Goal: Task Accomplishment & Management: Complete application form

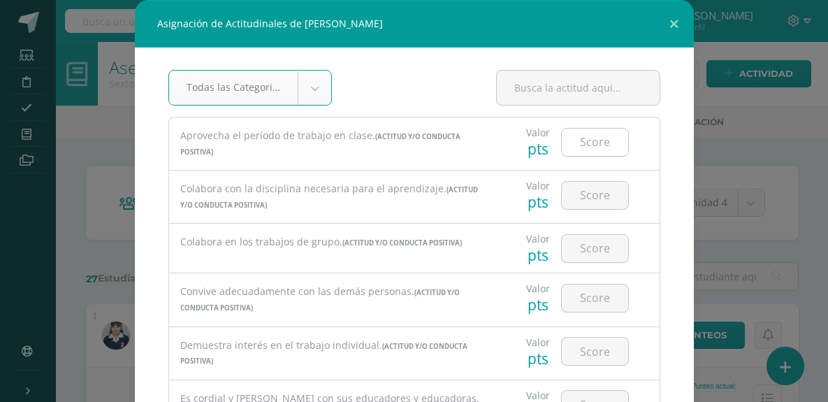
drag, startPoint x: 0, startPoint y: 0, endPoint x: 589, endPoint y: 142, distance: 605.5
click at [589, 142] on input "number" at bounding box center [595, 142] width 66 height 27
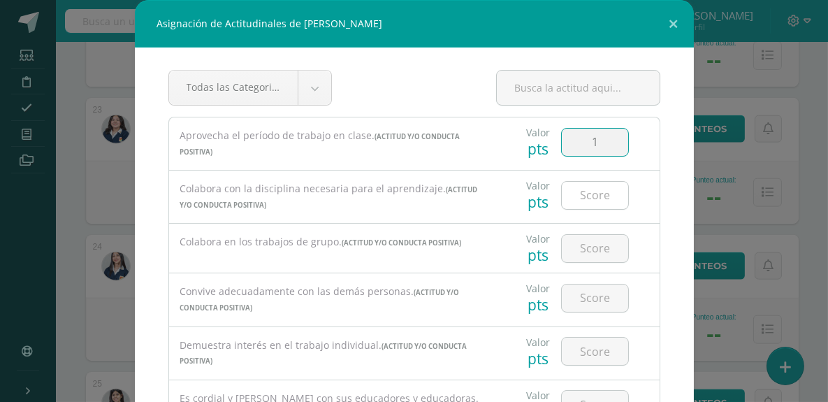
type input "1"
click at [589, 201] on input "number" at bounding box center [595, 195] width 66 height 27
type input "1"
click at [580, 246] on input "number" at bounding box center [595, 248] width 66 height 27
type input "1"
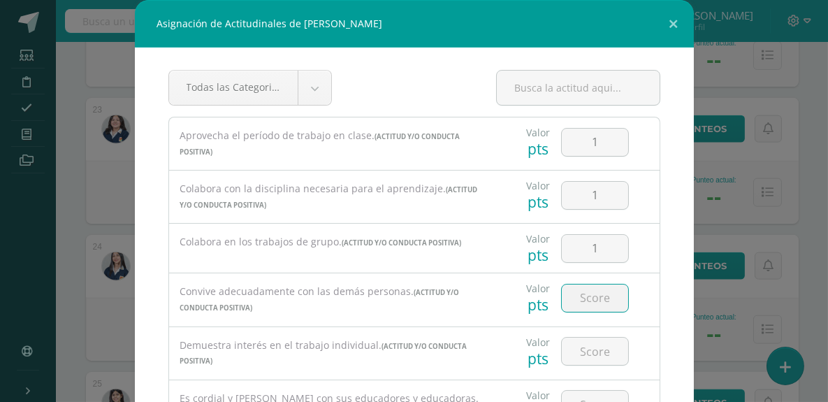
click at [585, 303] on input "number" at bounding box center [595, 298] width 66 height 27
type input "1"
click at [591, 348] on input "number" at bounding box center [595, 351] width 66 height 27
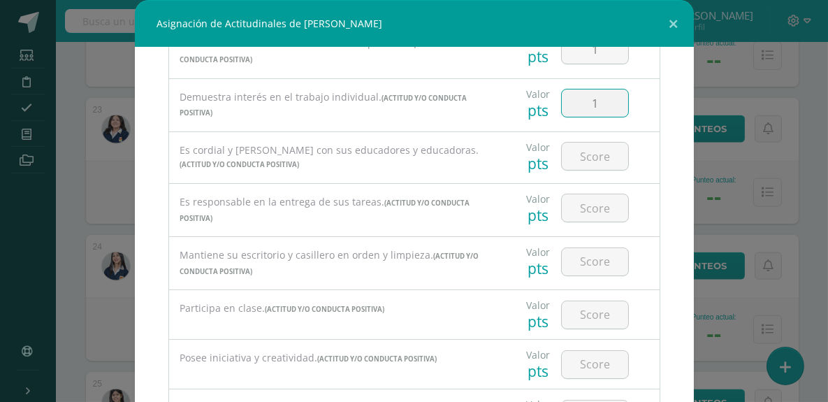
scroll to position [297, 0]
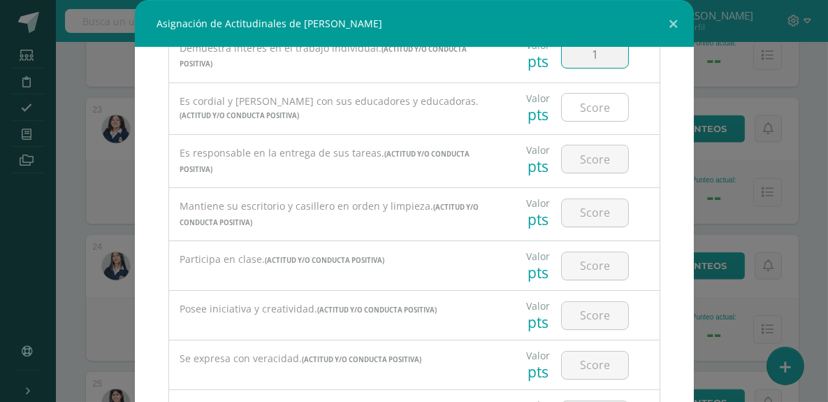
type input "1"
click at [586, 105] on input "number" at bounding box center [595, 107] width 66 height 27
type input "1"
click at [586, 160] on input "number" at bounding box center [595, 158] width 66 height 27
type input "0"
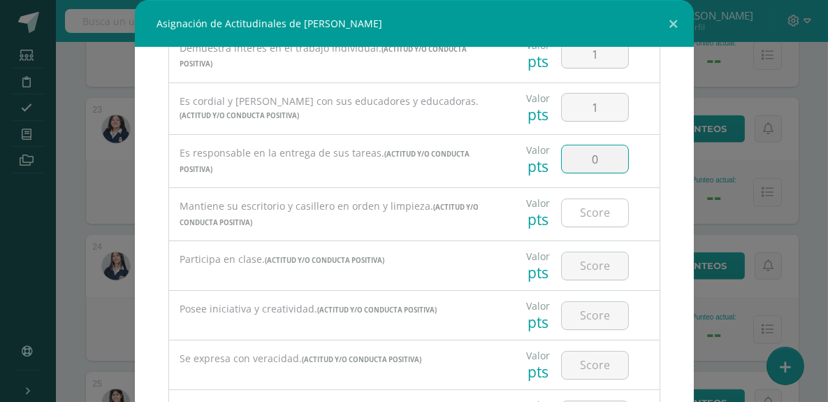
click at [580, 206] on input "number" at bounding box center [595, 212] width 66 height 27
type input "1"
click at [580, 255] on input "number" at bounding box center [595, 265] width 66 height 27
type input "1"
click at [589, 311] on input "number" at bounding box center [595, 315] width 66 height 27
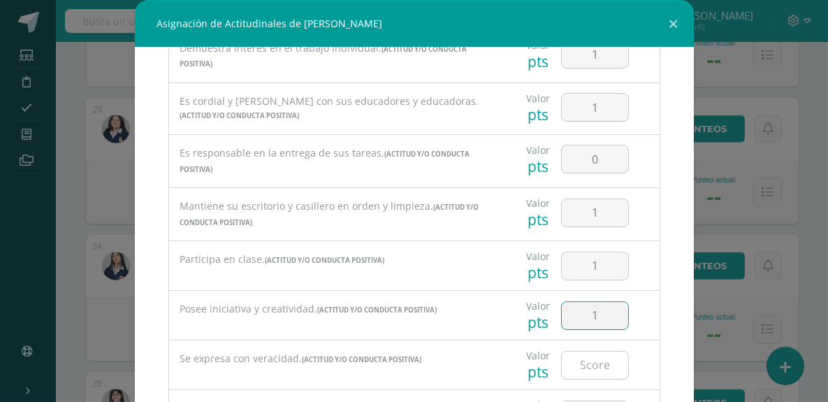
type input "1"
click at [575, 359] on input "number" at bounding box center [595, 365] width 66 height 27
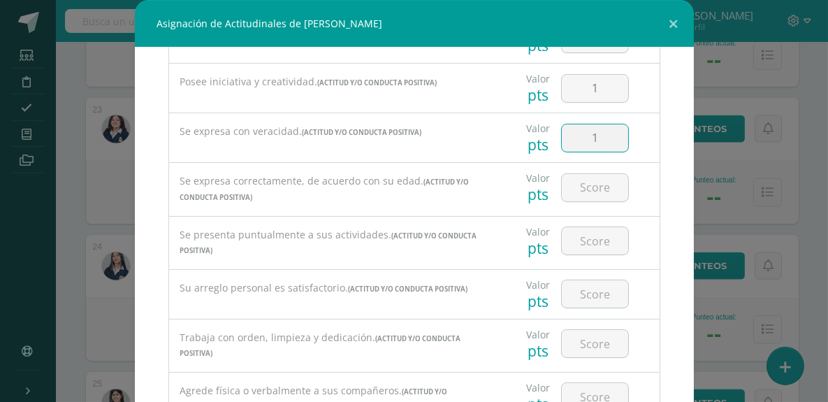
scroll to position [578, 0]
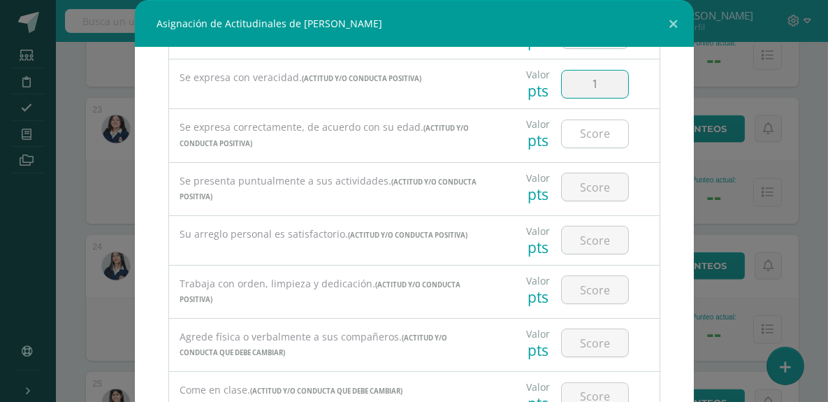
type input "1"
click at [598, 127] on input "number" at bounding box center [595, 133] width 66 height 27
type input "1"
click at [576, 185] on input "number" at bounding box center [595, 186] width 66 height 27
type input "0"
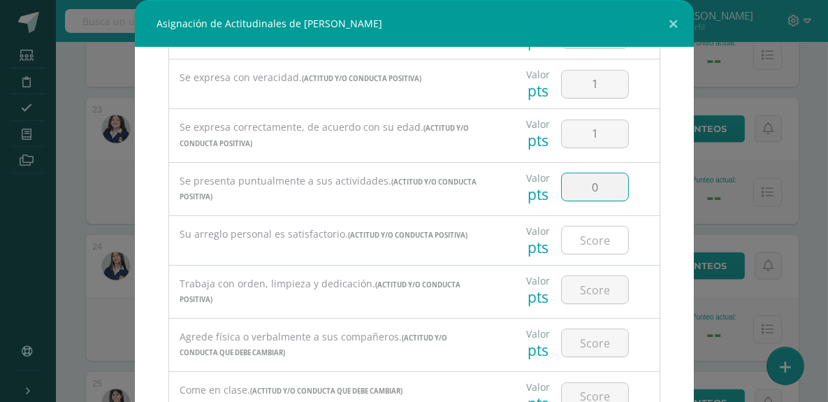
click at [585, 237] on input "number" at bounding box center [595, 240] width 66 height 27
type input "1"
click at [581, 288] on input "number" at bounding box center [595, 289] width 66 height 27
type input "0"
click at [591, 342] on input "number" at bounding box center [595, 342] width 66 height 27
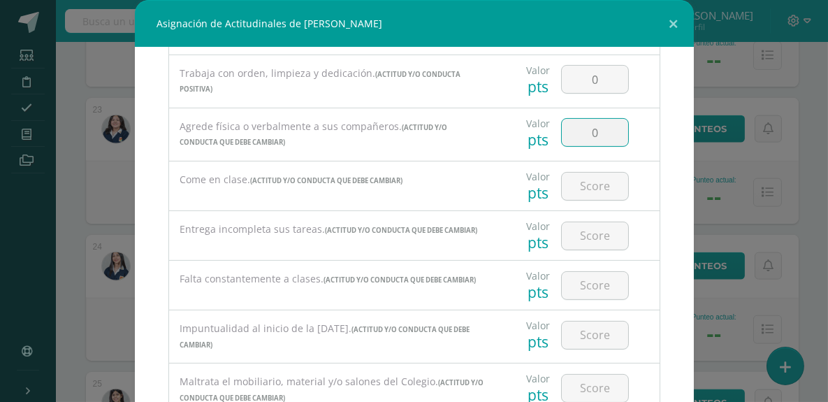
scroll to position [843, 0]
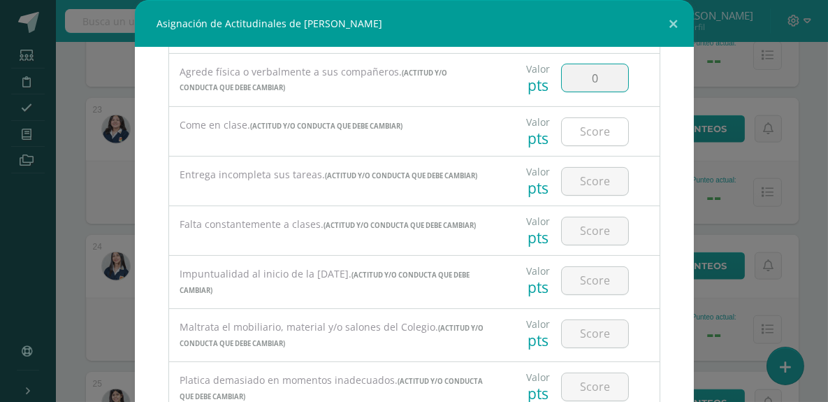
type input "0"
click at [583, 124] on input "number" at bounding box center [595, 131] width 66 height 27
type input "0"
click at [584, 178] on input "number" at bounding box center [595, 181] width 66 height 27
type input "1"
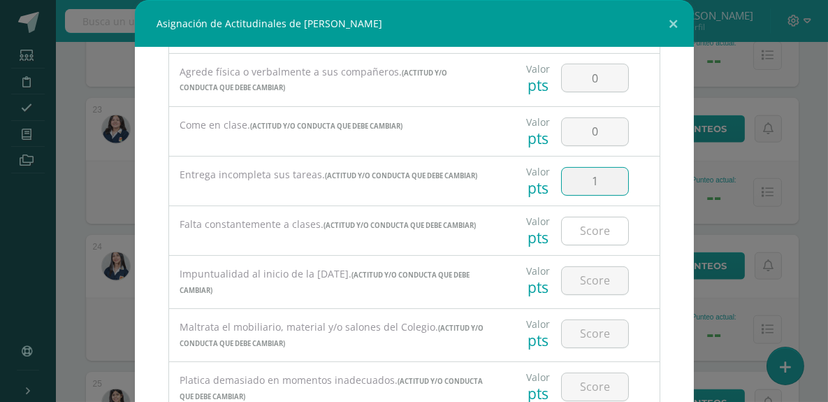
click at [577, 219] on input "number" at bounding box center [595, 230] width 66 height 27
type input "0"
click at [581, 268] on input "number" at bounding box center [595, 280] width 66 height 27
type input "1"
click at [577, 325] on input "number" at bounding box center [595, 333] width 66 height 27
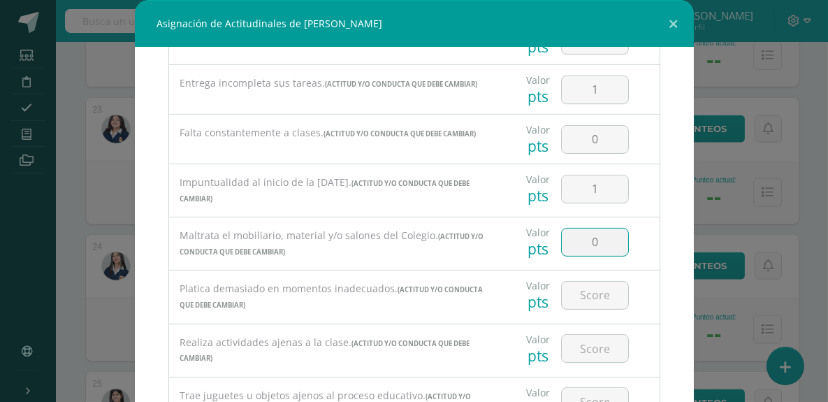
scroll to position [1108, 0]
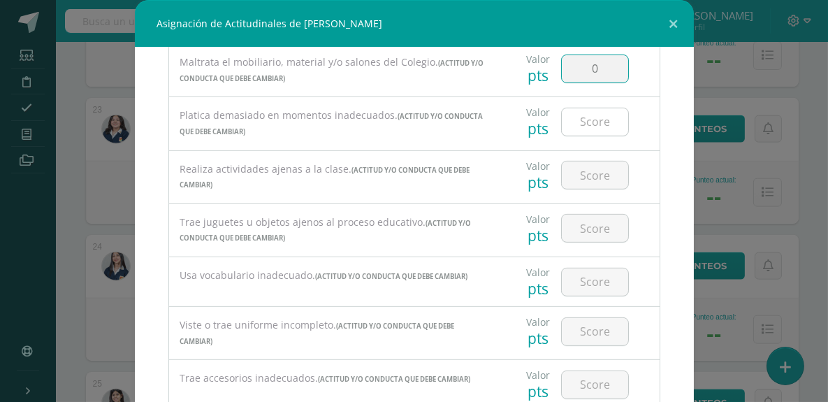
type input "0"
click at [589, 119] on input "number" at bounding box center [595, 121] width 66 height 27
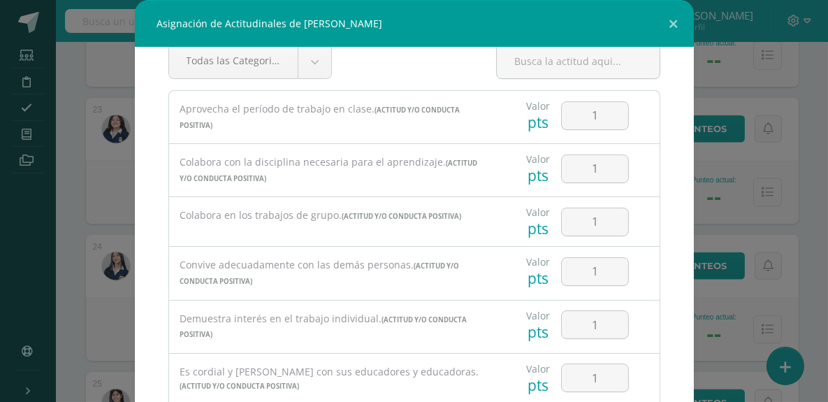
scroll to position [0, 0]
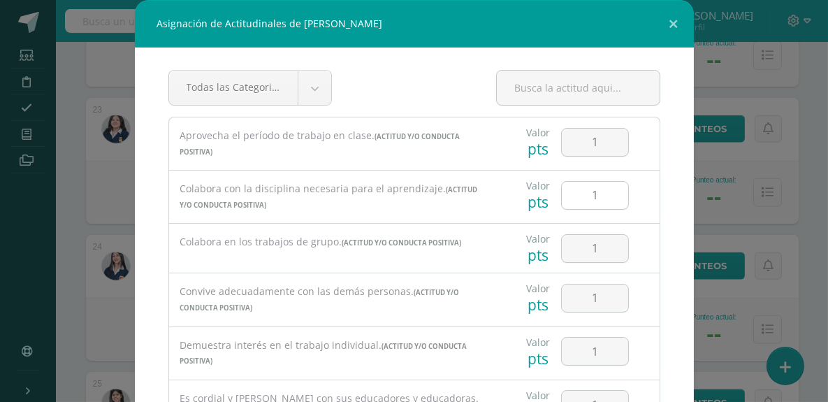
type input "1"
click at [586, 199] on input "1" at bounding box center [595, 195] width 66 height 27
type input "0"
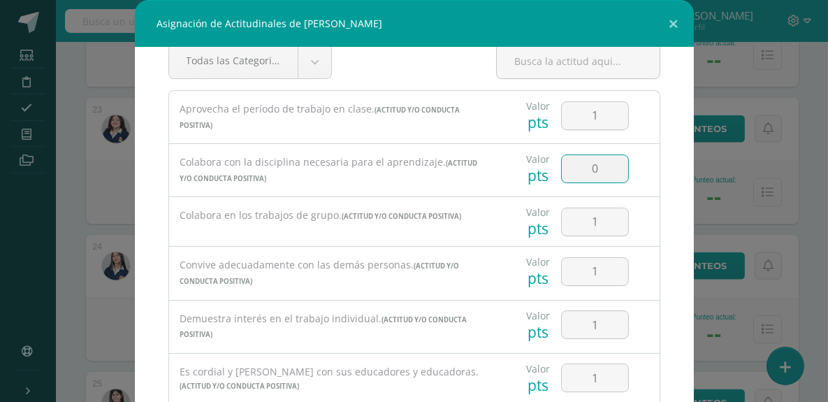
scroll to position [10, 0]
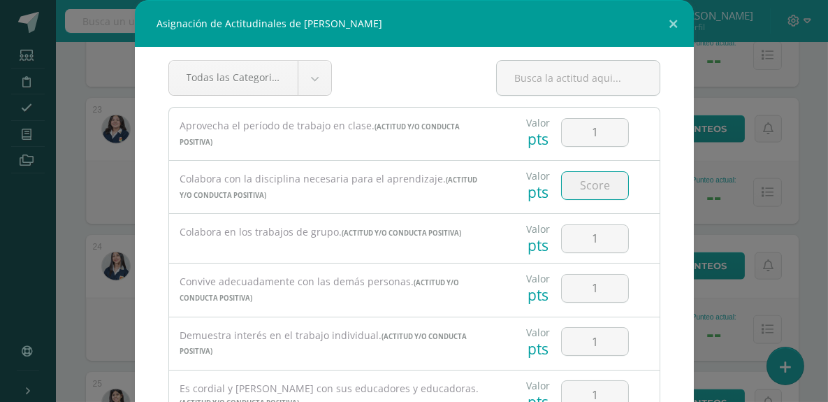
type input "1"
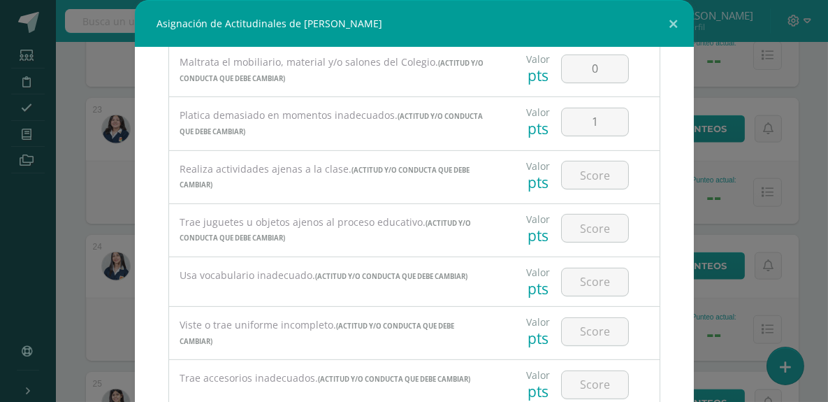
scroll to position [1113, 0]
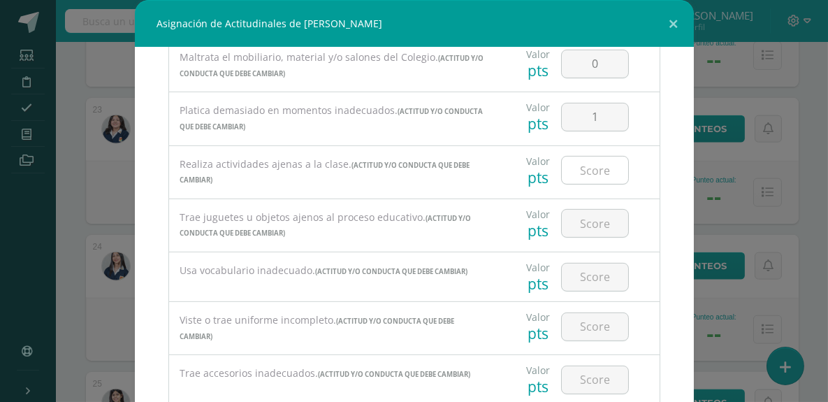
click at [591, 161] on input "number" at bounding box center [595, 170] width 66 height 27
type input "0"
click at [591, 224] on input "number" at bounding box center [595, 223] width 66 height 27
type input "0"
click at [584, 270] on input "number" at bounding box center [595, 277] width 66 height 27
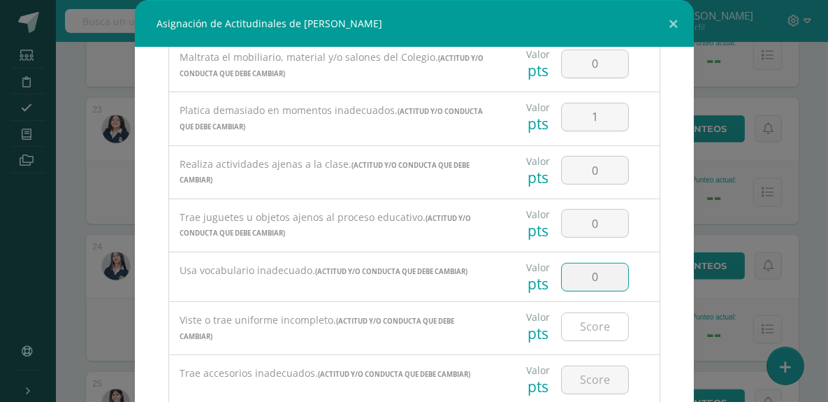
type input "0"
click at [576, 324] on input "number" at bounding box center [595, 326] width 66 height 27
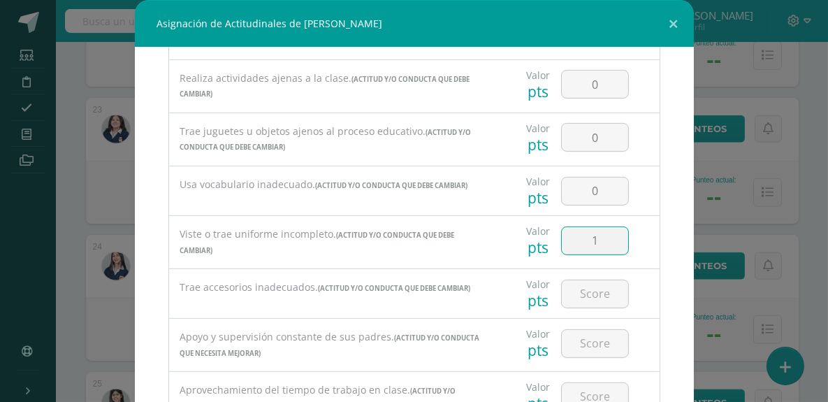
scroll to position [1264, 0]
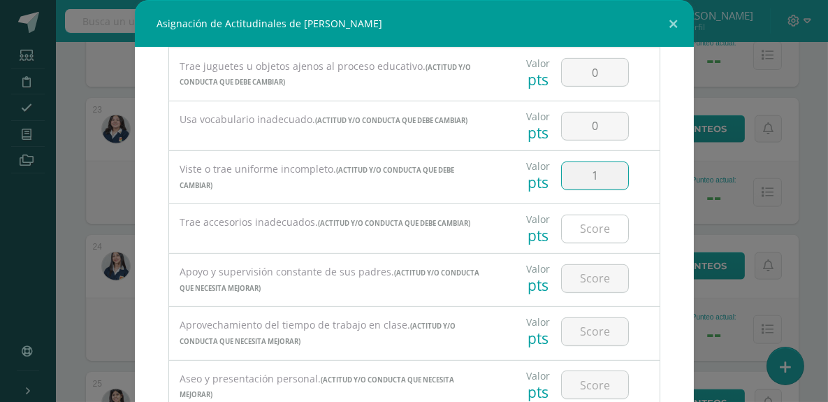
type input "1"
click at [578, 222] on input "number" at bounding box center [595, 228] width 66 height 27
type input "0"
click at [577, 270] on input "number" at bounding box center [595, 278] width 66 height 27
click at [596, 271] on input "number" at bounding box center [595, 278] width 66 height 27
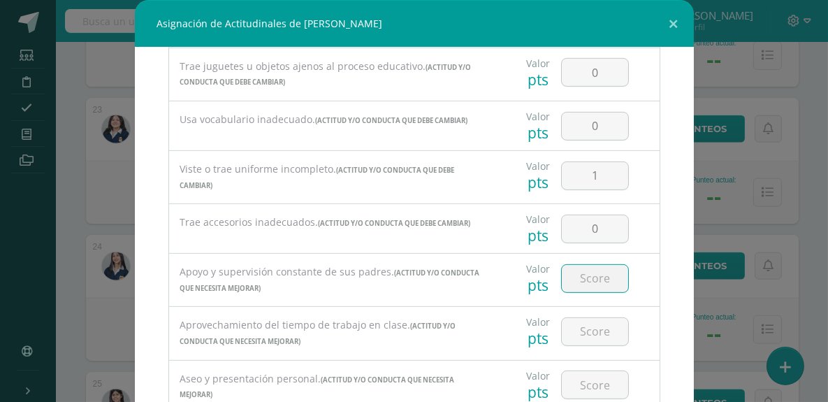
click at [635, 239] on div "Valor pts 0" at bounding box center [578, 228] width 152 height 49
click at [593, 215] on input "0" at bounding box center [595, 228] width 66 height 27
click at [586, 268] on input "number" at bounding box center [595, 278] width 66 height 27
type input "1"
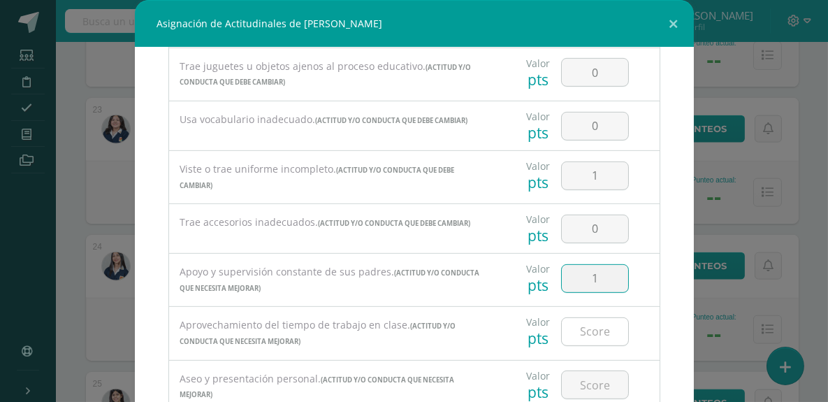
click at [587, 319] on input "number" at bounding box center [595, 331] width 66 height 27
type input "1"
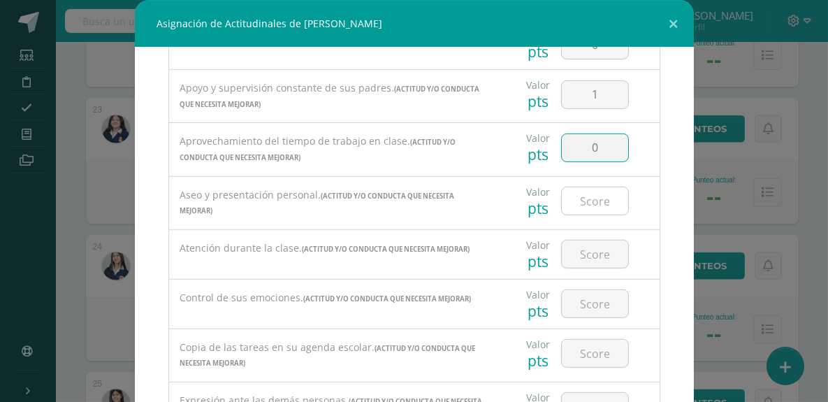
type input "0"
click at [589, 194] on input "number" at bounding box center [595, 200] width 66 height 27
type input "0"
click at [576, 242] on input "number" at bounding box center [595, 253] width 66 height 27
type input "1"
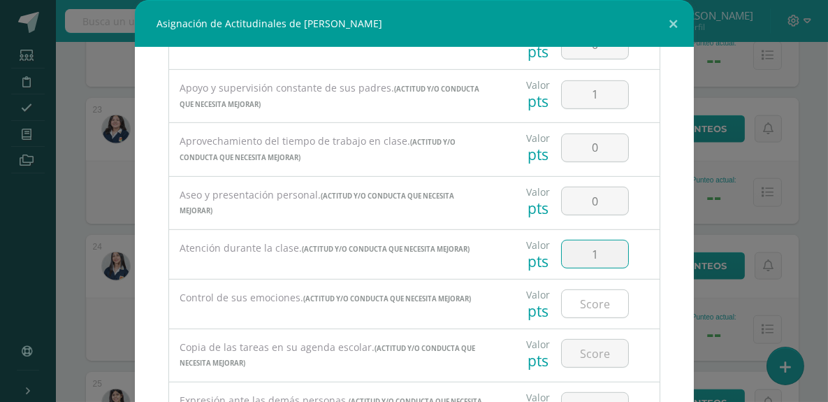
click at [587, 296] on input "number" at bounding box center [595, 303] width 66 height 27
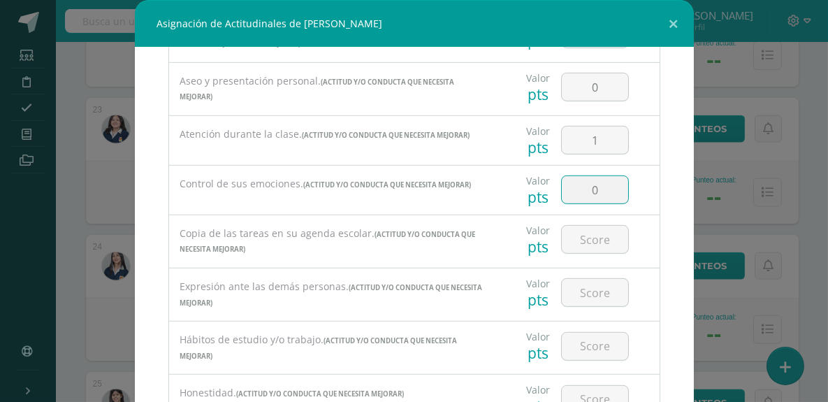
scroll to position [1611, 0]
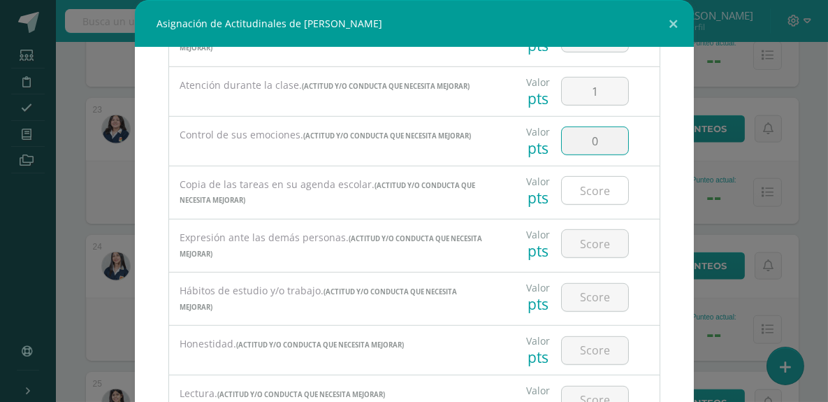
type input "0"
click at [582, 188] on input "number" at bounding box center [595, 190] width 66 height 27
type input "0"
click at [582, 237] on input "number" at bounding box center [595, 243] width 66 height 27
type input "0"
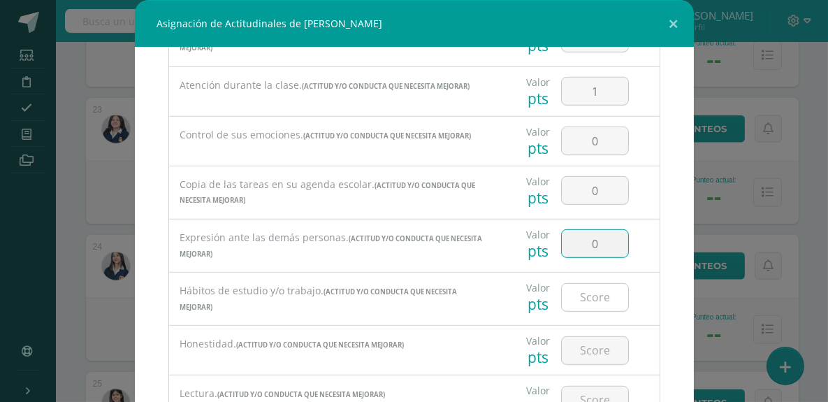
click at [582, 284] on input "number" at bounding box center [595, 297] width 66 height 27
type input "1"
click at [582, 339] on input "number" at bounding box center [595, 350] width 66 height 27
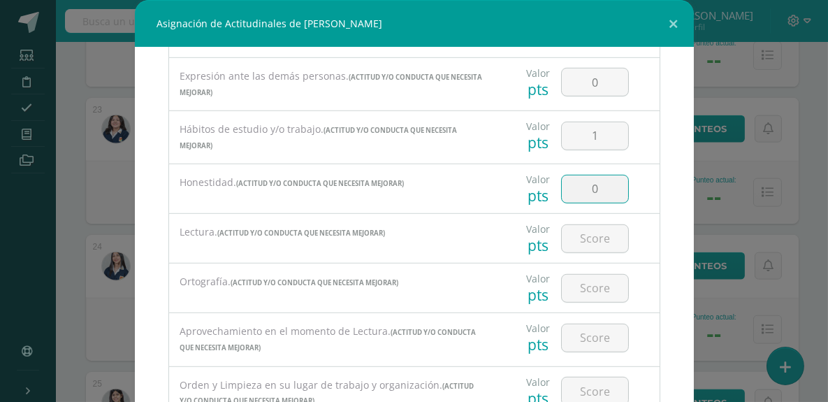
scroll to position [1837, 0]
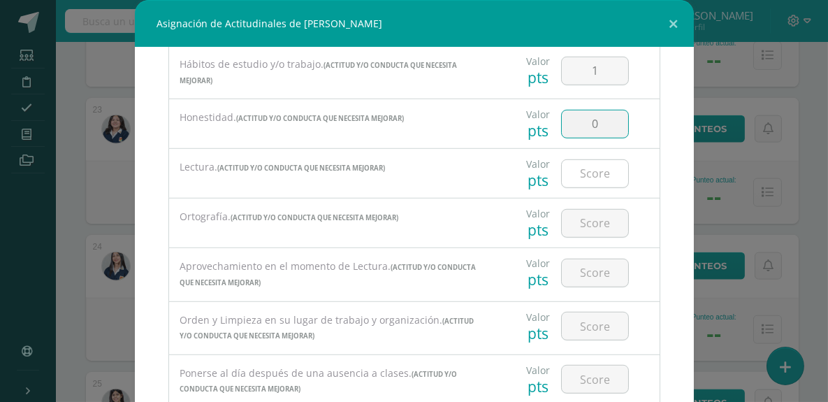
type input "0"
click at [562, 164] on input "number" at bounding box center [595, 173] width 66 height 27
type input "0"
click at [578, 215] on input "number" at bounding box center [595, 223] width 66 height 27
type input "1"
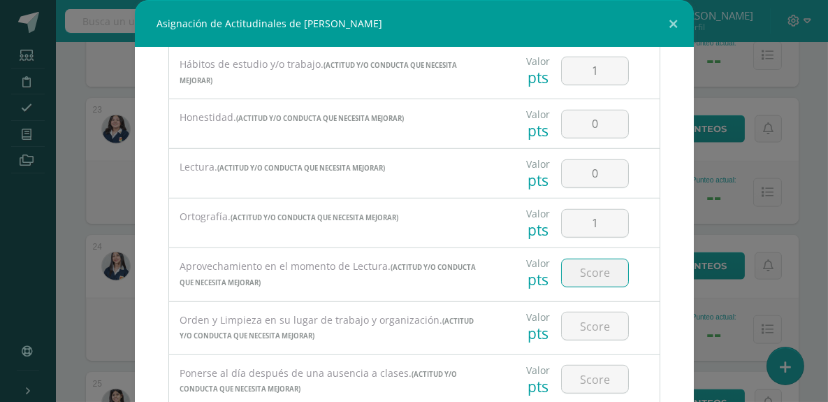
click at [580, 264] on input "number" at bounding box center [595, 272] width 66 height 27
type input "0"
click at [585, 312] on input "number" at bounding box center [595, 325] width 66 height 27
type input "0"
click at [580, 366] on input "number" at bounding box center [595, 379] width 66 height 27
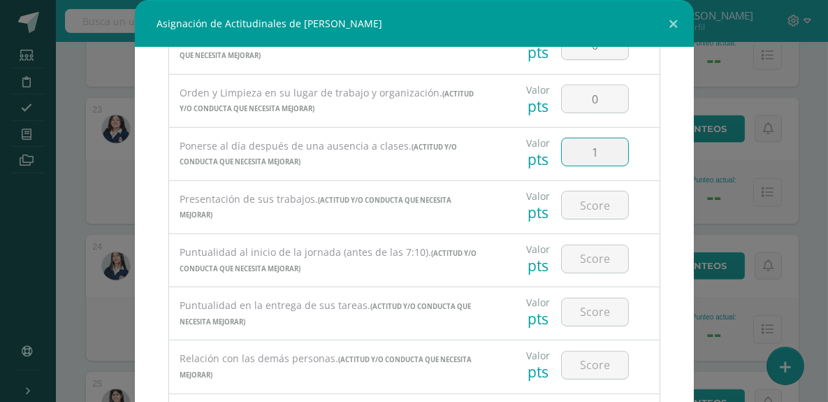
scroll to position [2086, 0]
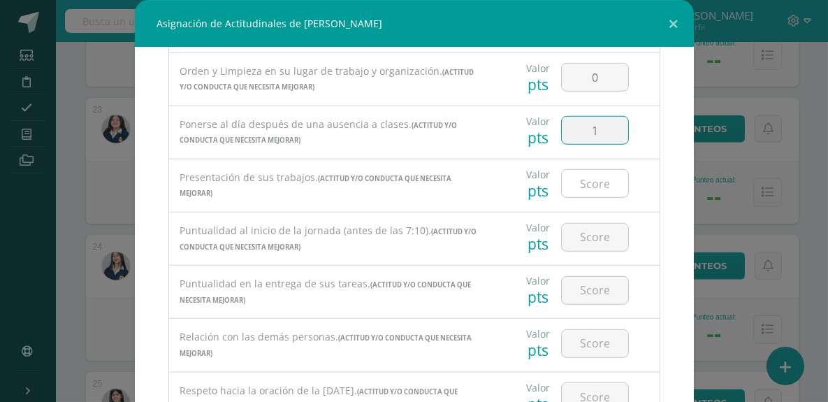
type input "1"
click at [574, 176] on input "number" at bounding box center [595, 183] width 66 height 27
type input "1"
click at [589, 224] on input "number" at bounding box center [595, 237] width 66 height 27
type input "1"
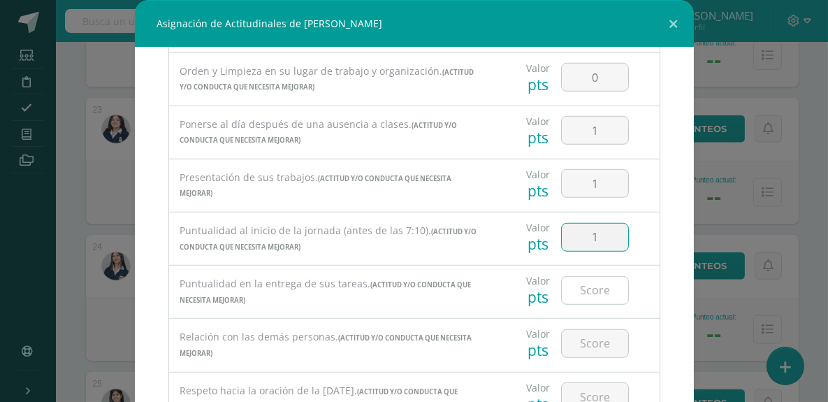
click at [584, 277] on input "number" at bounding box center [595, 290] width 66 height 27
type input "1"
click at [582, 330] on input "number" at bounding box center [595, 343] width 66 height 27
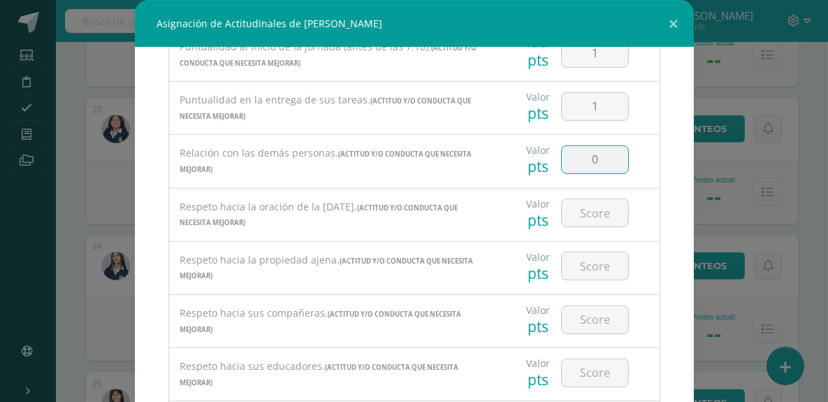
scroll to position [2296, 0]
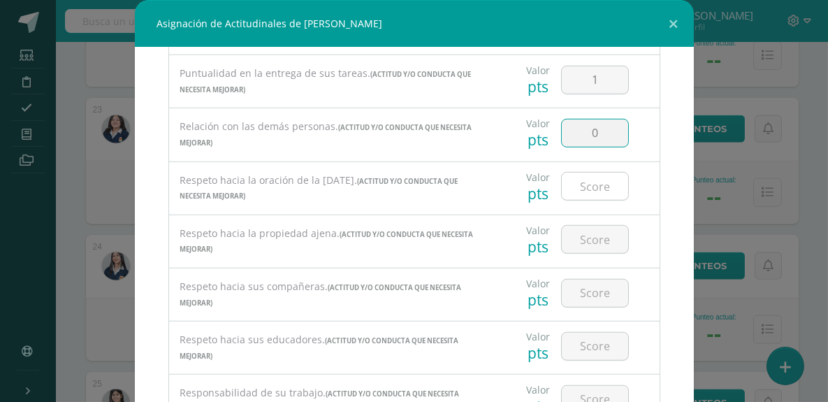
type input "0"
click at [579, 173] on input "number" at bounding box center [595, 186] width 66 height 27
type input "0"
click at [579, 226] on input "number" at bounding box center [595, 239] width 66 height 27
type input "0"
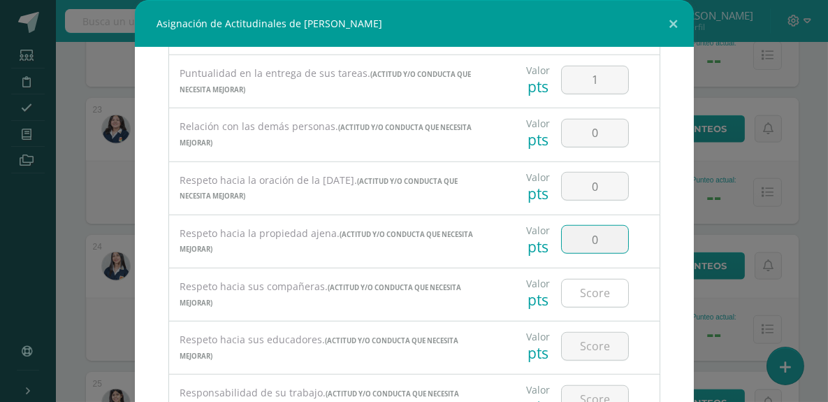
click at [573, 289] on input "number" at bounding box center [595, 293] width 66 height 27
type input "0"
click at [579, 333] on input "number" at bounding box center [595, 346] width 66 height 27
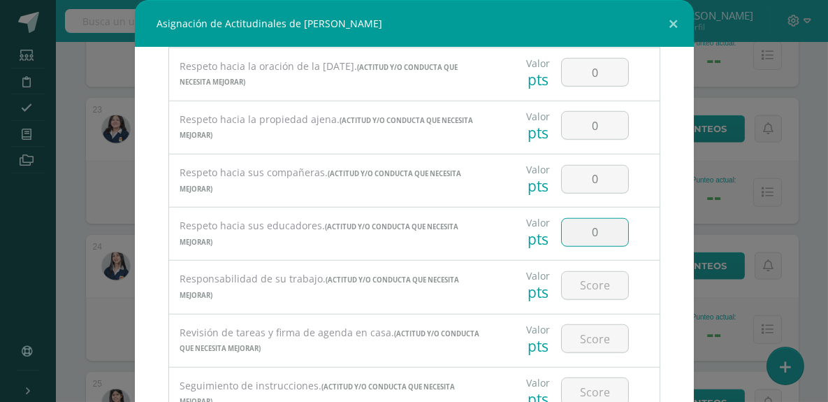
scroll to position [2496, 0]
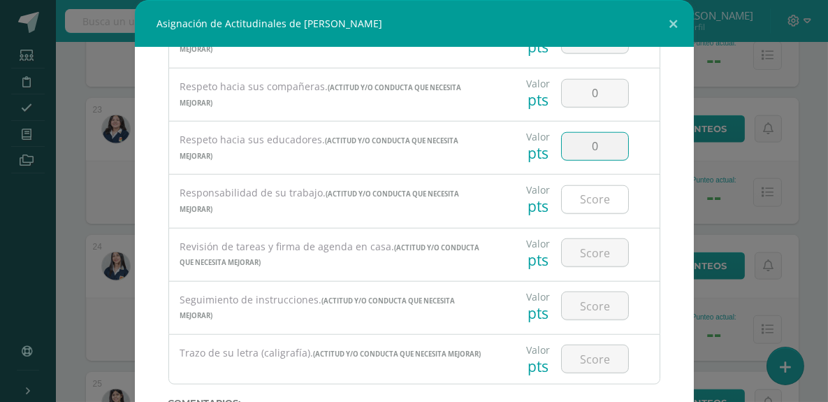
type input "0"
click at [589, 186] on input "number" at bounding box center [595, 199] width 66 height 27
type input "1"
click at [582, 239] on input "number" at bounding box center [595, 252] width 66 height 27
type input "1"
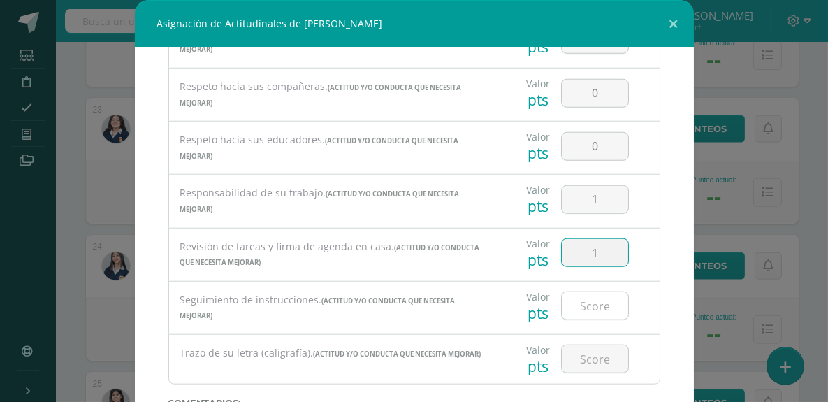
click at [582, 292] on input "number" at bounding box center [595, 305] width 66 height 27
type input "0"
click at [584, 345] on input "number" at bounding box center [595, 358] width 66 height 27
type input "1"
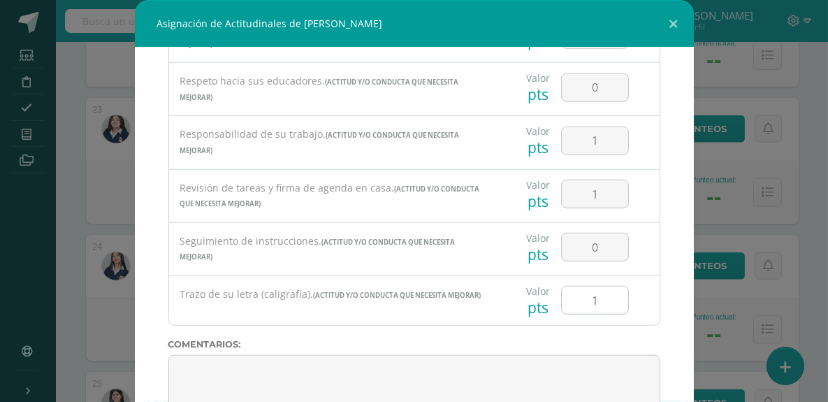
scroll to position [2583, 0]
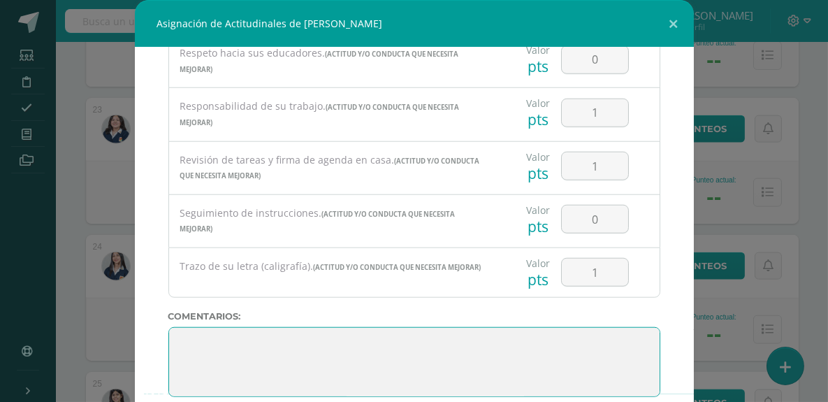
click at [187, 327] on textarea at bounding box center [414, 362] width 492 height 70
click at [194, 329] on textarea at bounding box center [414, 362] width 492 height 70
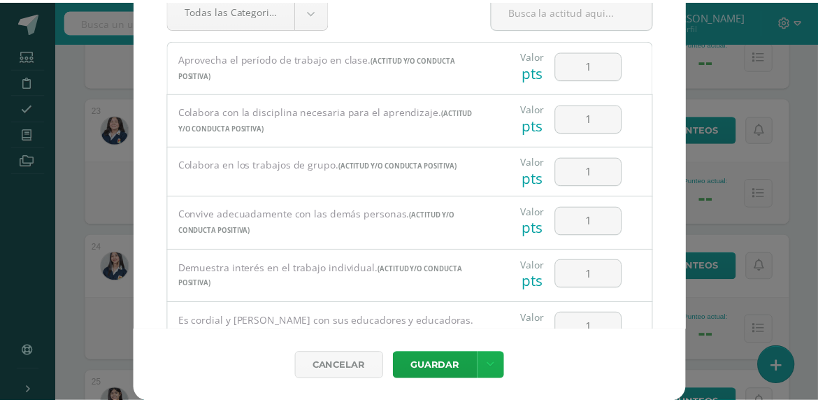
scroll to position [1572, 0]
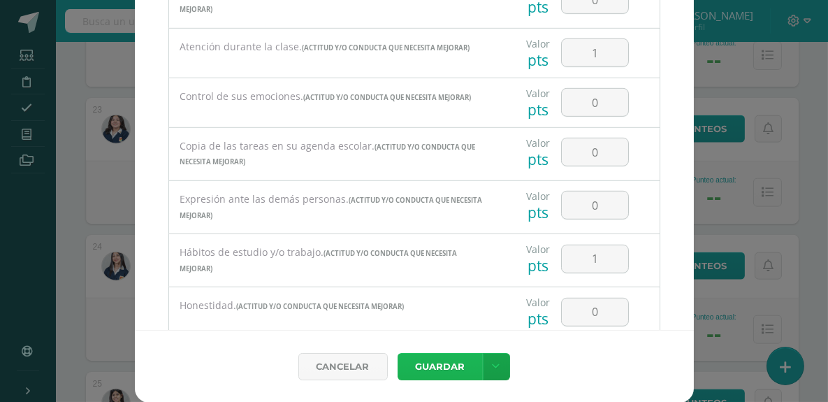
click at [434, 364] on button "Guardar" at bounding box center [440, 366] width 85 height 27
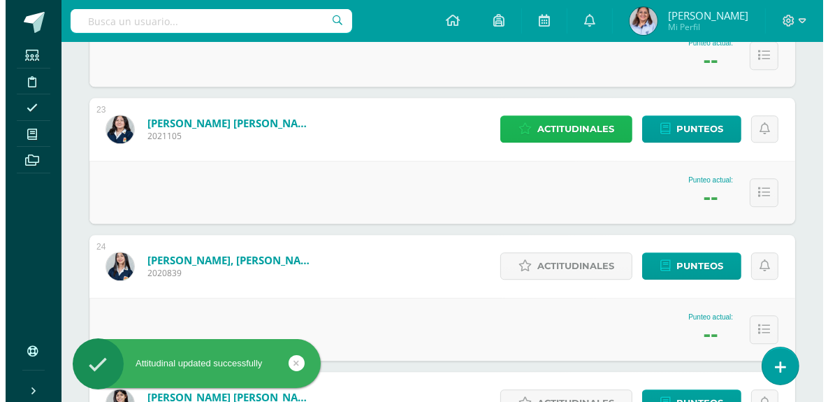
scroll to position [2868, 0]
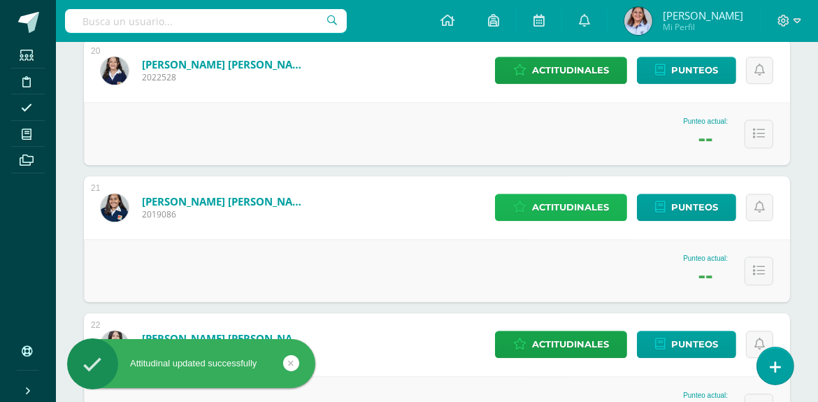
click at [569, 213] on span "Actitudinales" at bounding box center [570, 207] width 77 height 26
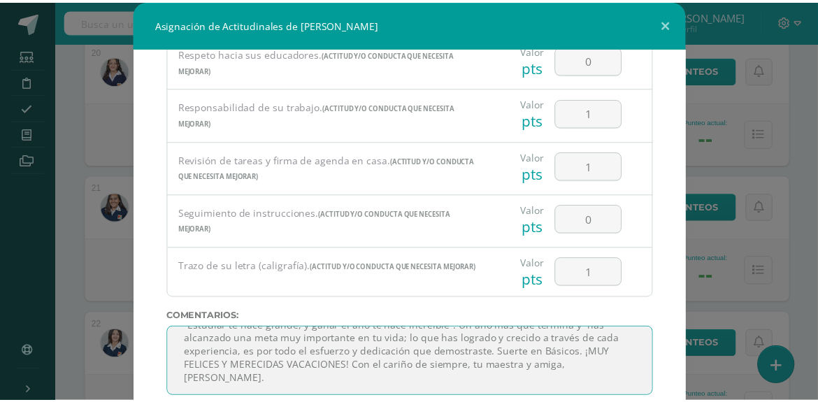
scroll to position [59, 0]
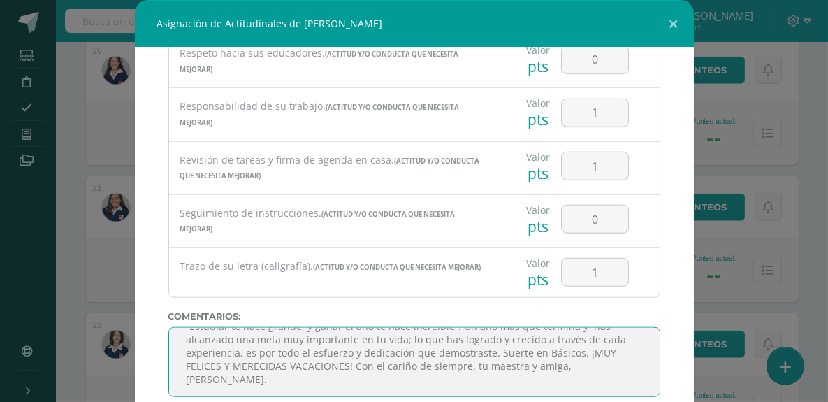
drag, startPoint x: 178, startPoint y: 326, endPoint x: 215, endPoint y: 333, distance: 37.0
click at [215, 333] on textarea at bounding box center [414, 362] width 492 height 70
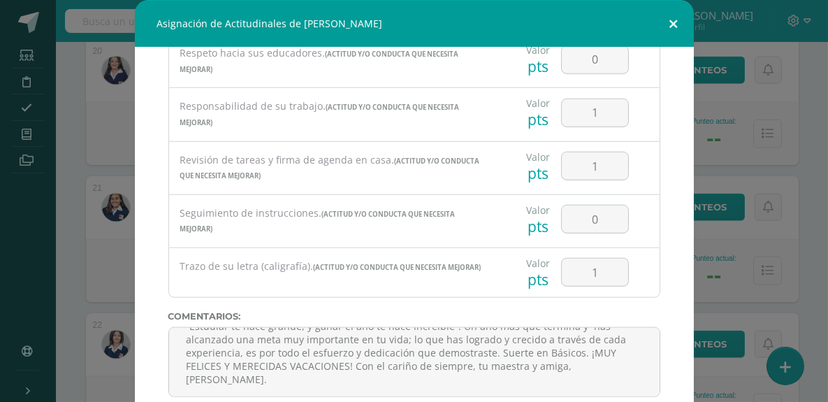
click at [668, 17] on button at bounding box center [674, 24] width 40 height 48
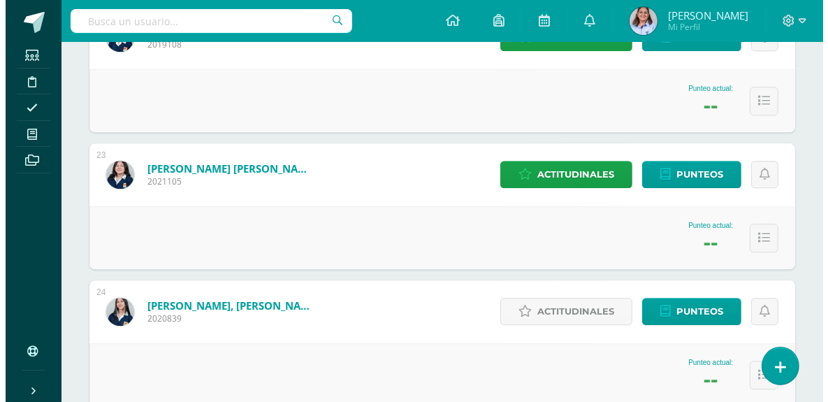
scroll to position [3208, 0]
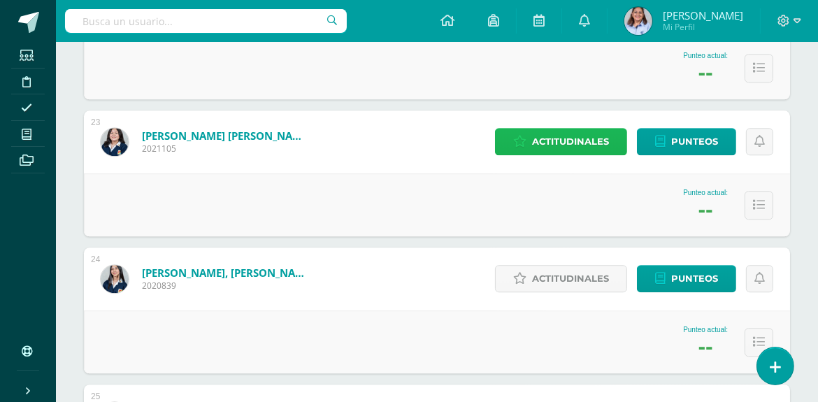
click at [575, 136] on span "Actitudinales" at bounding box center [570, 142] width 77 height 26
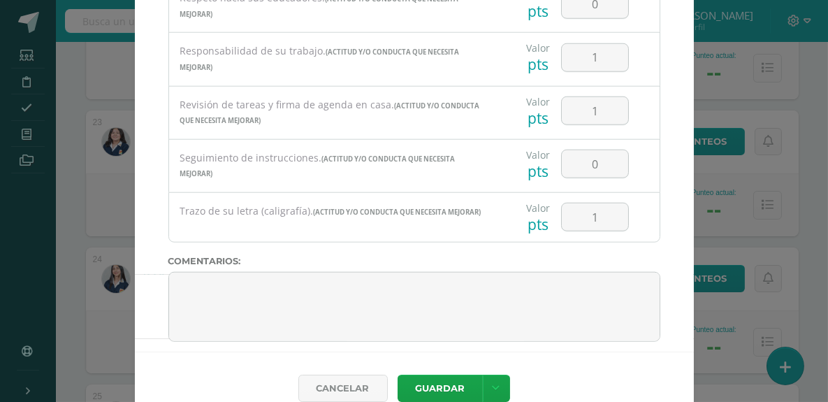
scroll to position [77, 0]
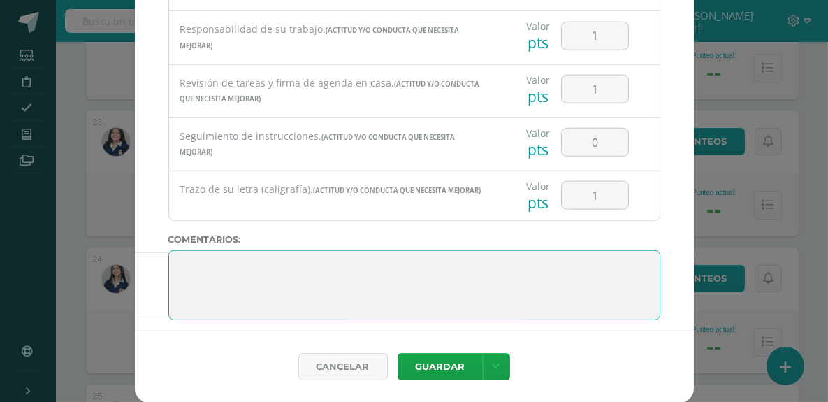
click at [180, 250] on textarea at bounding box center [414, 285] width 492 height 70
paste textarea "“Estudiar te hace grande, y ganar el año te hace increíble”. Un año más que ter…"
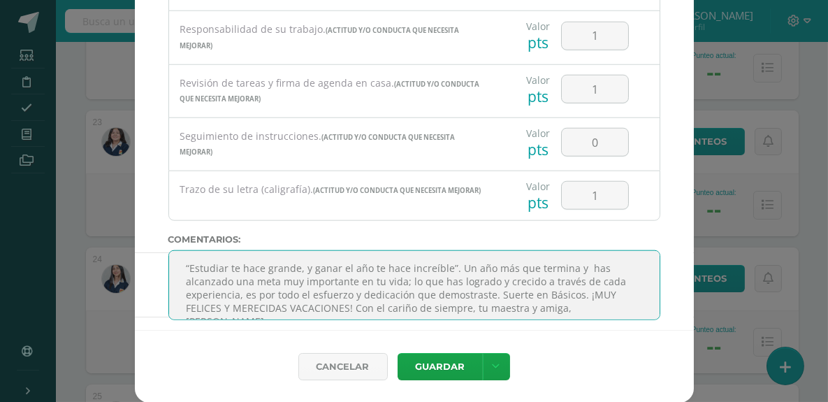
scroll to position [23, 0]
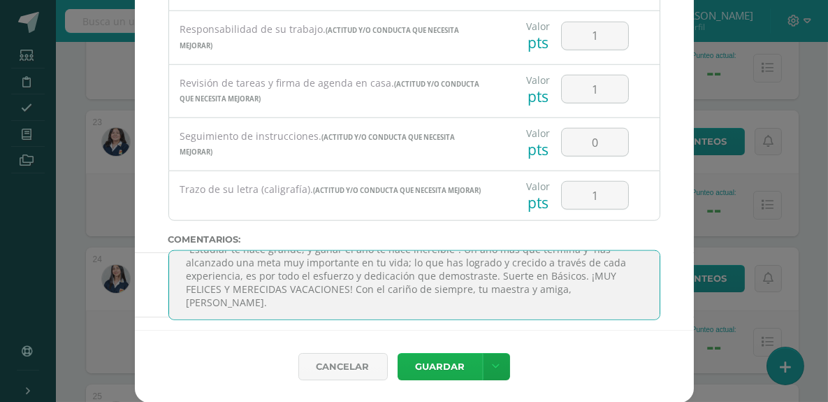
type textarea "“Estudiar te hace grande, y ganar el año te hace increíble”. Un año más que ter…"
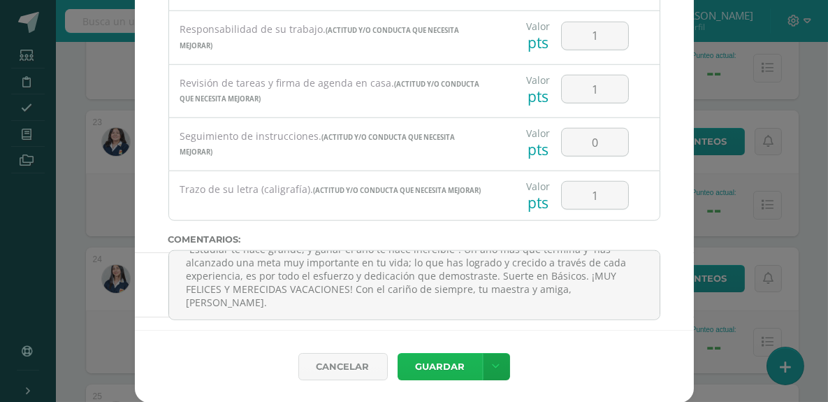
click at [419, 366] on button "Guardar" at bounding box center [440, 366] width 85 height 27
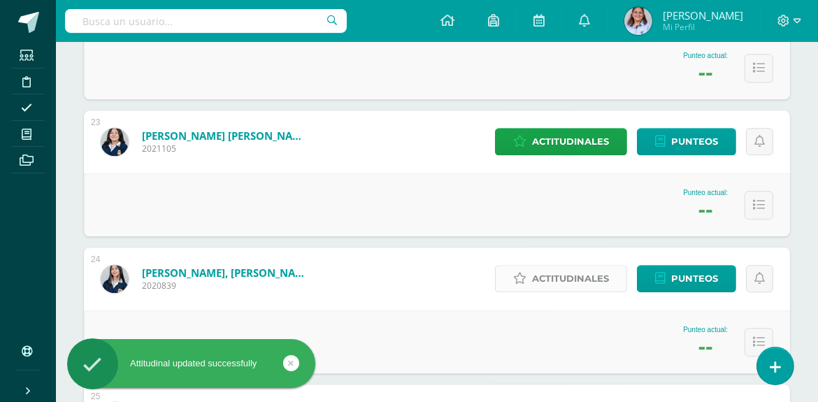
click at [567, 278] on span "Actitudinales" at bounding box center [570, 279] width 77 height 26
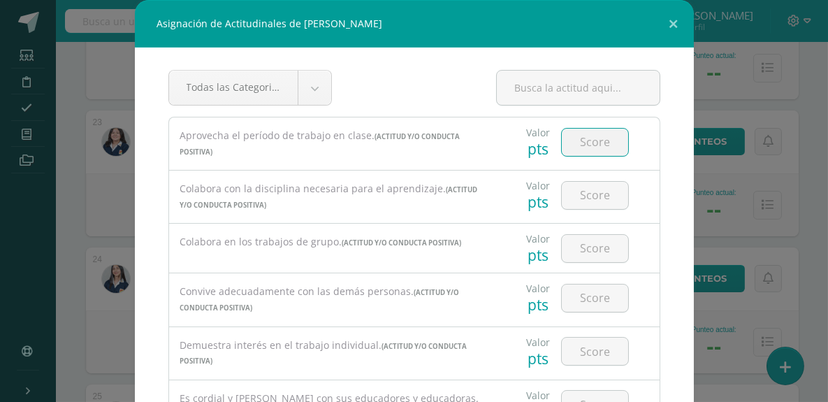
click at [590, 142] on input "number" at bounding box center [595, 142] width 66 height 27
type input "1"
click at [584, 193] on input "number" at bounding box center [595, 195] width 66 height 27
type input "1"
click at [579, 239] on input "number" at bounding box center [595, 248] width 66 height 27
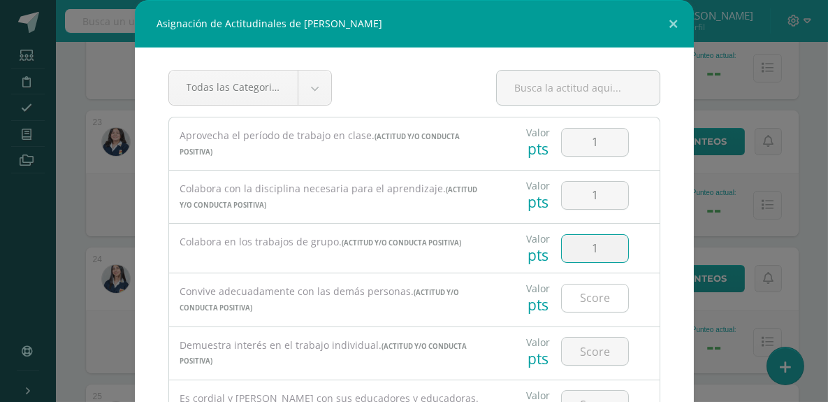
type input "1"
click at [590, 294] on input "number" at bounding box center [595, 298] width 66 height 27
type input "1"
click at [586, 345] on input "number" at bounding box center [595, 351] width 66 height 27
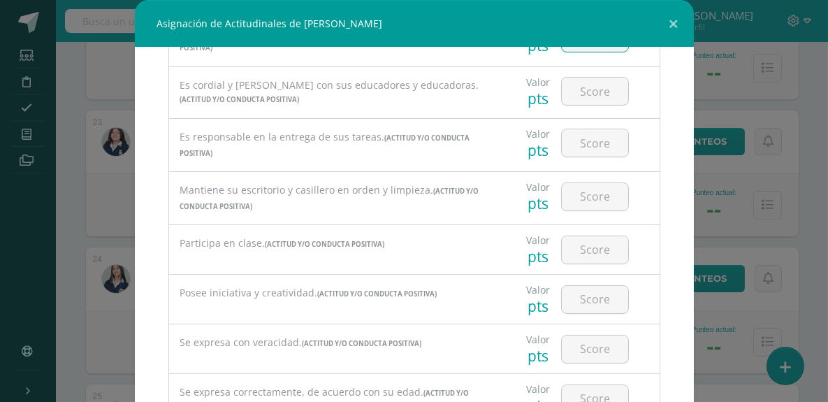
scroll to position [254, 0]
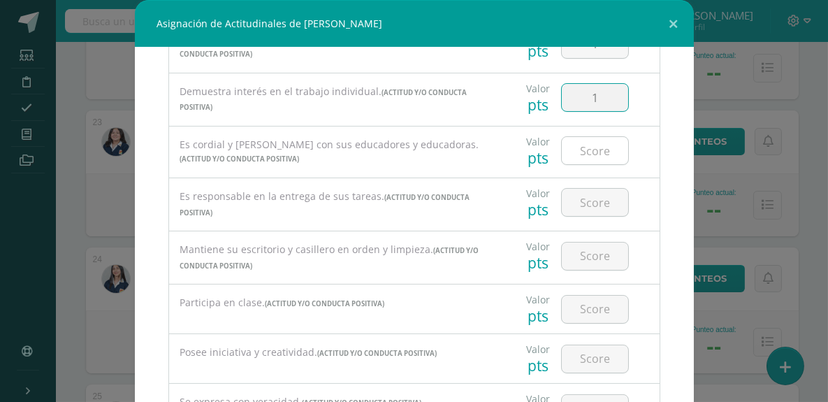
type input "1"
click at [598, 148] on input "number" at bounding box center [595, 150] width 66 height 27
type input "1"
click at [585, 194] on input "number" at bounding box center [595, 202] width 66 height 27
type input "1"
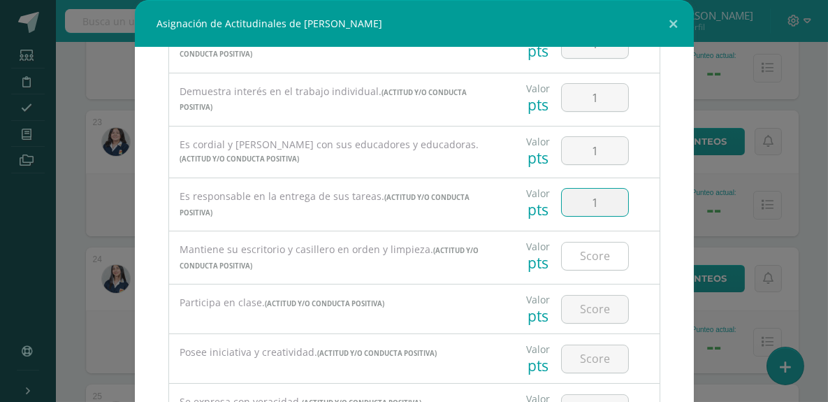
click at [585, 260] on input "number" at bounding box center [595, 256] width 66 height 27
type input "1"
click at [584, 313] on input "number" at bounding box center [595, 309] width 66 height 27
type input "1"
click at [583, 361] on input "number" at bounding box center [595, 358] width 66 height 27
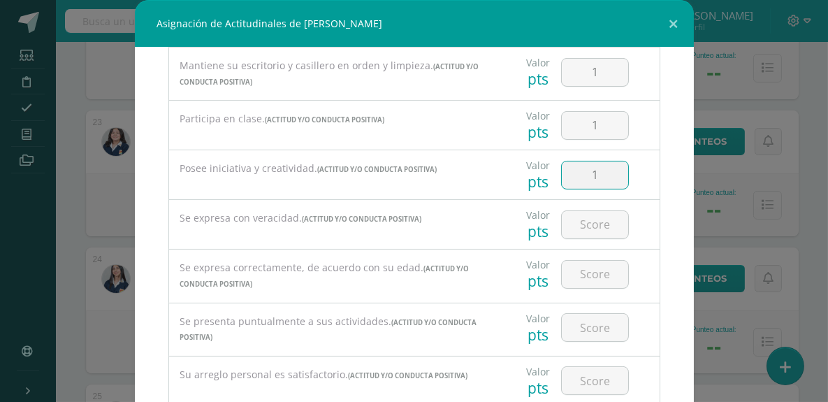
scroll to position [497, 0]
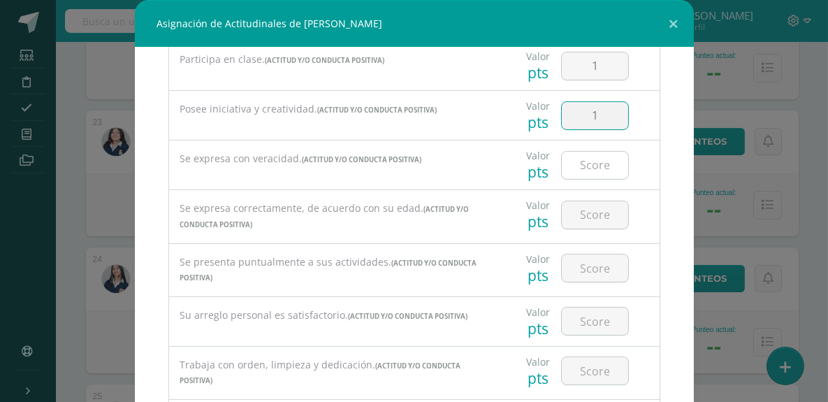
type input "1"
click at [577, 164] on input "number" at bounding box center [595, 165] width 66 height 27
type input "1"
click at [578, 206] on input "number" at bounding box center [595, 214] width 66 height 27
type input "1"
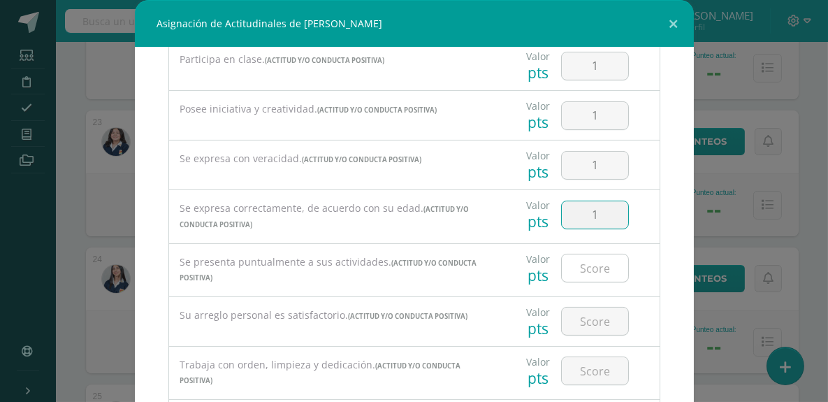
click at [582, 268] on input "number" at bounding box center [595, 267] width 66 height 27
type input "1"
click at [582, 308] on input "number" at bounding box center [595, 321] width 66 height 27
type input "1"
click at [586, 368] on input "number" at bounding box center [595, 370] width 66 height 27
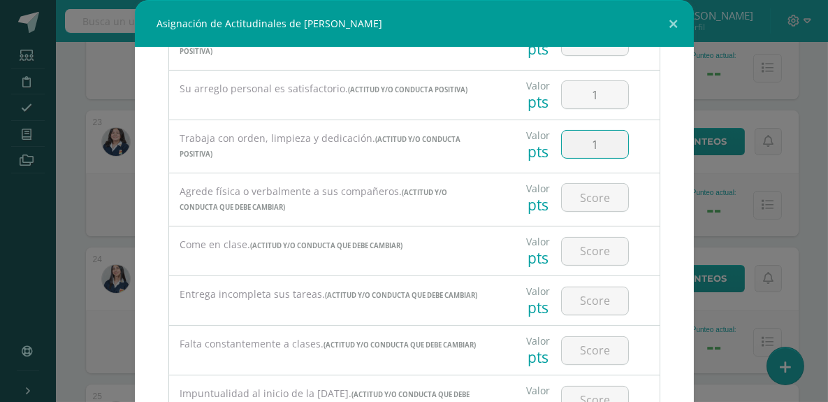
scroll to position [735, 0]
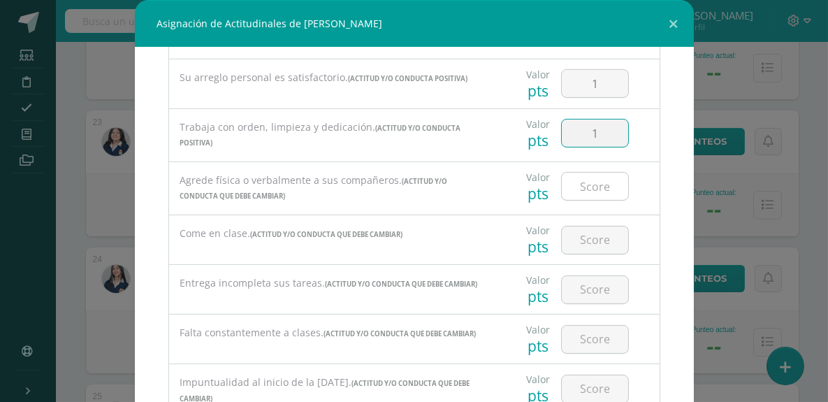
type input "1"
click at [573, 178] on input "number" at bounding box center [595, 186] width 66 height 27
type input "0"
click at [585, 233] on input "number" at bounding box center [595, 240] width 66 height 27
type input "0"
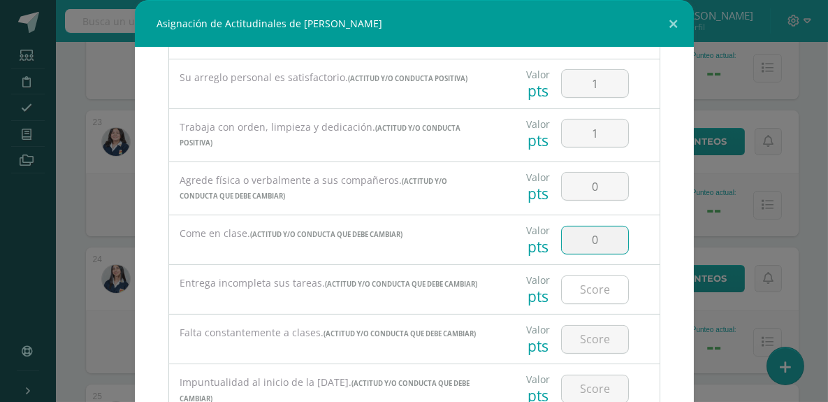
click at [584, 278] on input "number" at bounding box center [595, 289] width 66 height 27
type input "0"
click at [587, 328] on input "number" at bounding box center [595, 339] width 66 height 27
type input "0"
click at [591, 375] on input "number" at bounding box center [595, 388] width 66 height 27
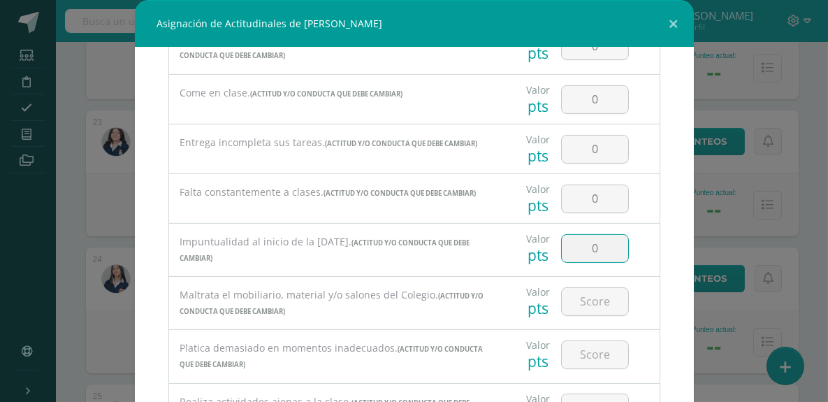
scroll to position [897, 0]
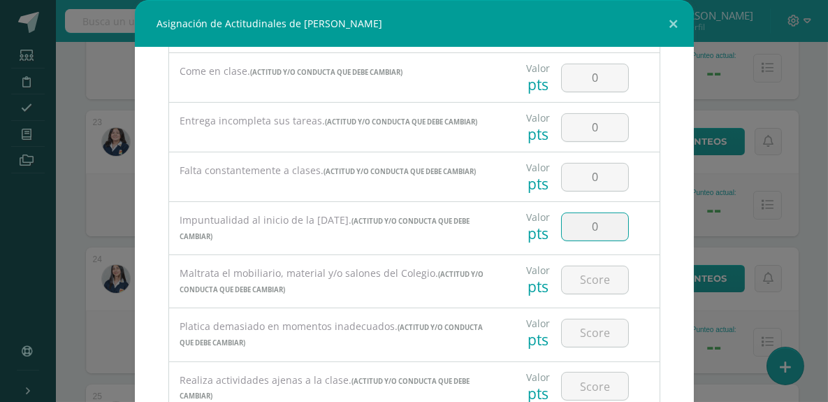
type input "0"
click at [590, 276] on input "number" at bounding box center [595, 279] width 66 height 27
type input "0"
click at [569, 326] on input "number" at bounding box center [595, 332] width 66 height 27
type input "1"
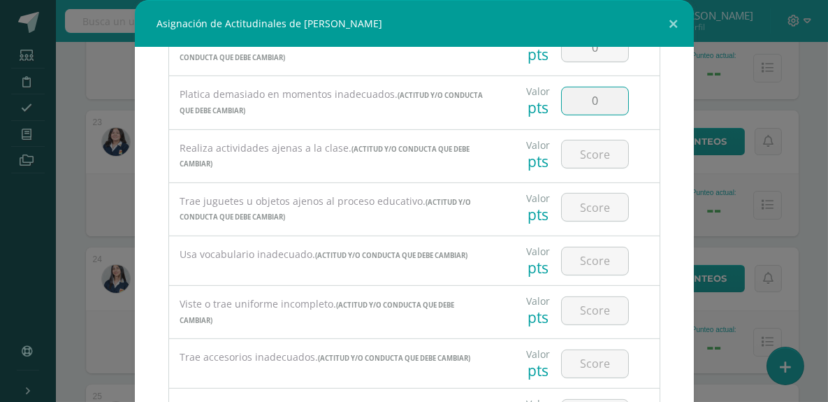
scroll to position [1173, 0]
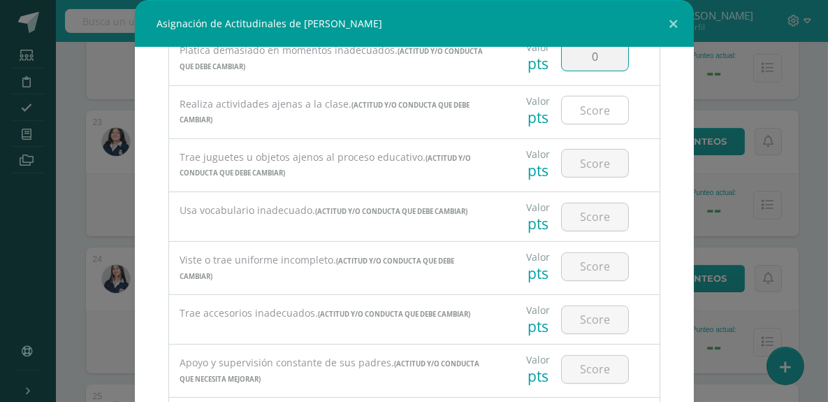
type input "0"
click at [589, 108] on input "number" at bounding box center [595, 109] width 66 height 27
type input "0"
click at [580, 160] on input "number" at bounding box center [595, 163] width 66 height 27
type input "0"
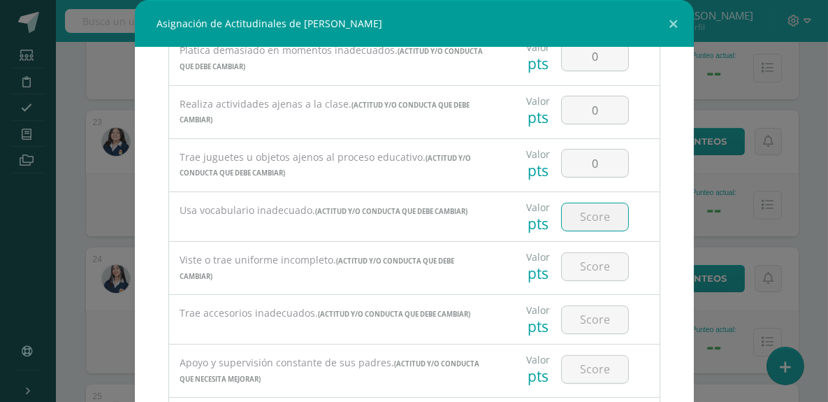
click at [584, 216] on input "number" at bounding box center [595, 216] width 66 height 27
type input "0"
click at [584, 254] on input "number" at bounding box center [595, 266] width 66 height 27
type input "0"
click at [584, 308] on input "number" at bounding box center [595, 319] width 66 height 27
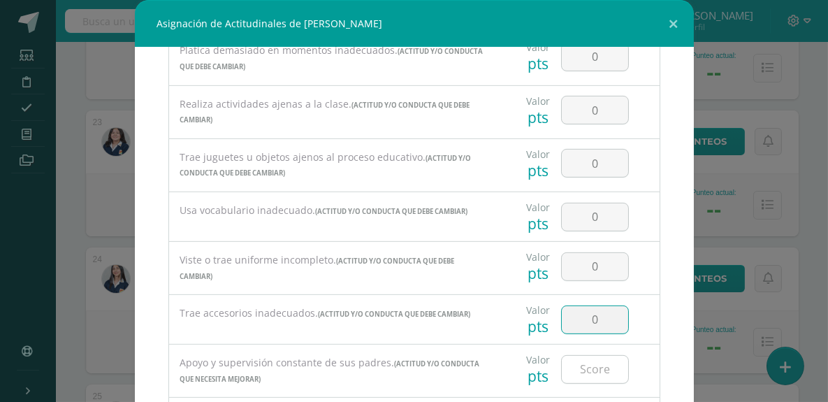
type input "0"
click at [584, 355] on div at bounding box center [595, 369] width 68 height 29
click at [583, 364] on input "number" at bounding box center [595, 369] width 66 height 27
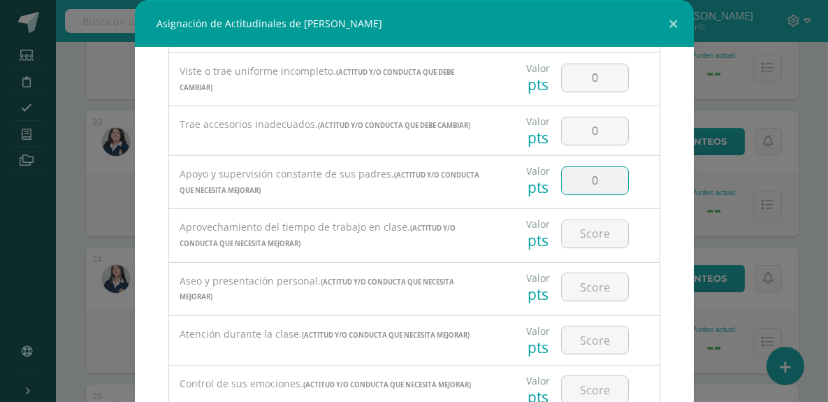
scroll to position [1367, 0]
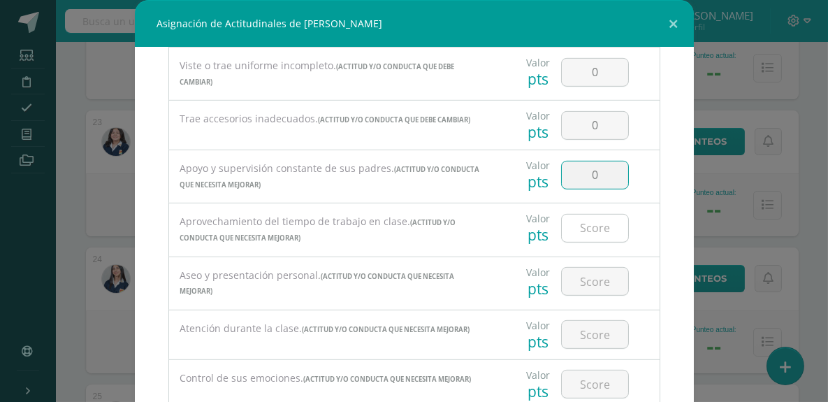
type input "0"
click at [589, 222] on input "number" at bounding box center [595, 228] width 66 height 27
type input "0"
click at [587, 268] on input "number" at bounding box center [595, 281] width 66 height 27
type input "0"
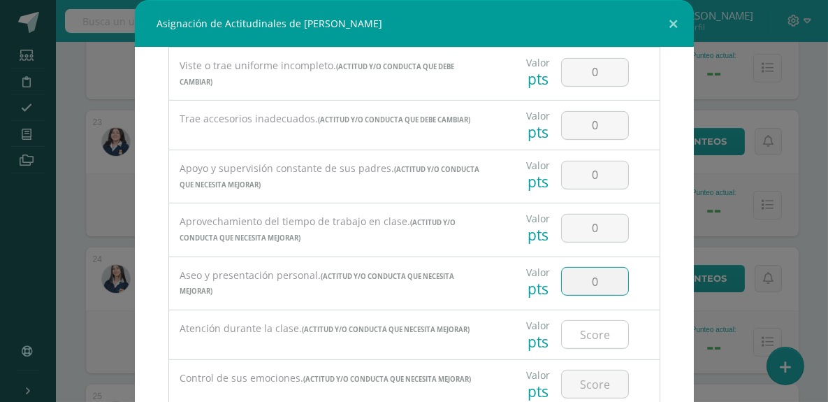
click at [587, 324] on input "number" at bounding box center [595, 334] width 66 height 27
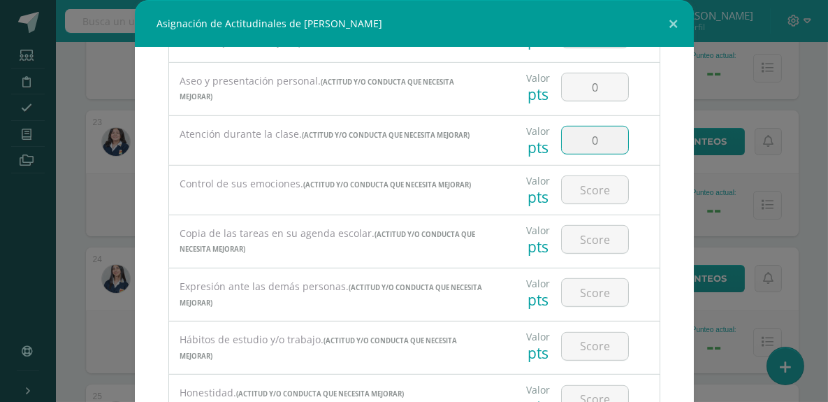
scroll to position [1567, 0]
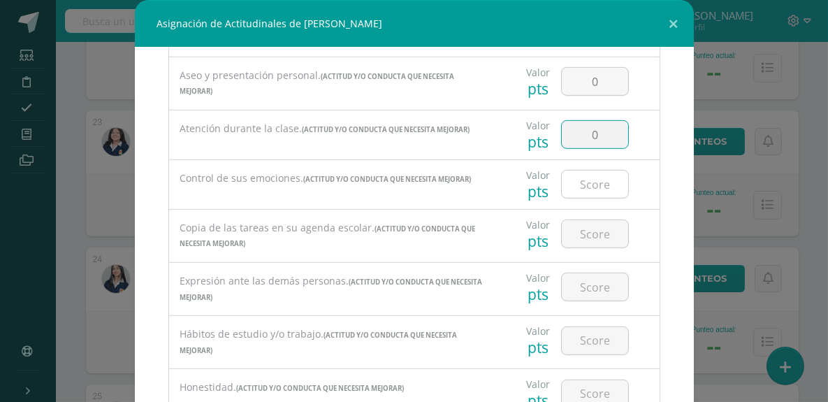
type input "0"
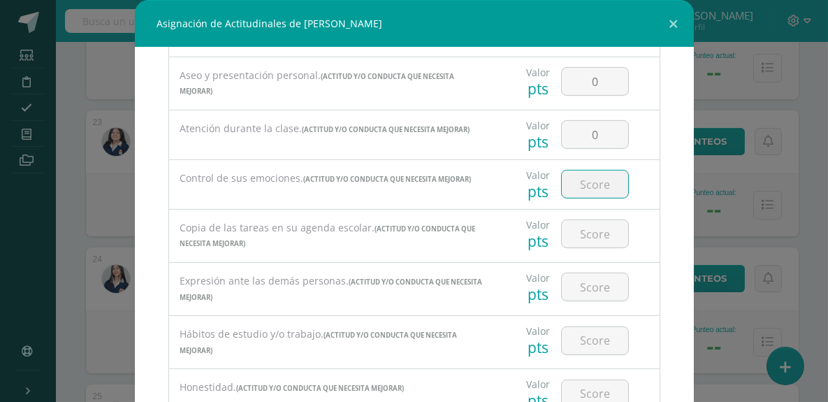
click at [591, 177] on input "number" at bounding box center [595, 184] width 66 height 27
type input "0"
click at [579, 222] on input "number" at bounding box center [595, 233] width 66 height 27
type input "0"
click at [579, 281] on input "number" at bounding box center [595, 286] width 66 height 27
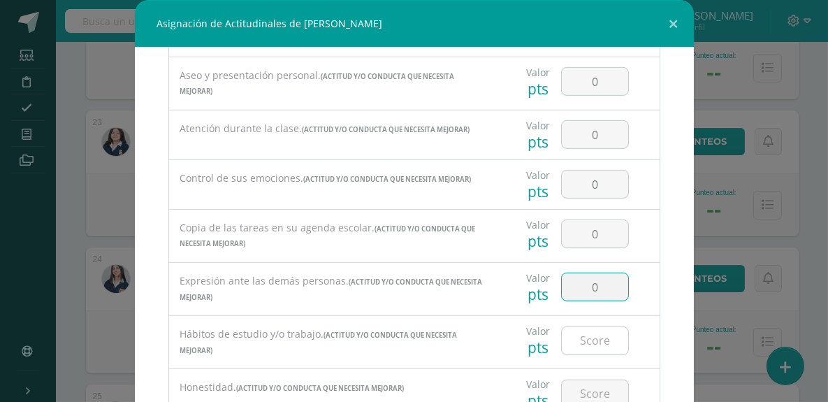
type input "0"
click at [579, 331] on input "number" at bounding box center [595, 340] width 66 height 27
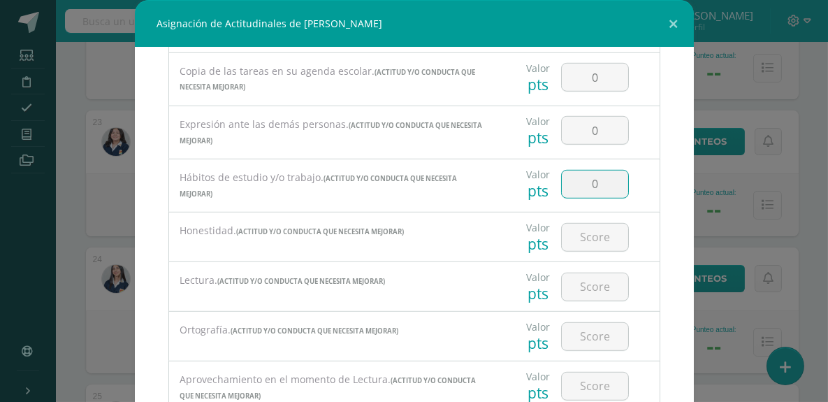
scroll to position [1767, 0]
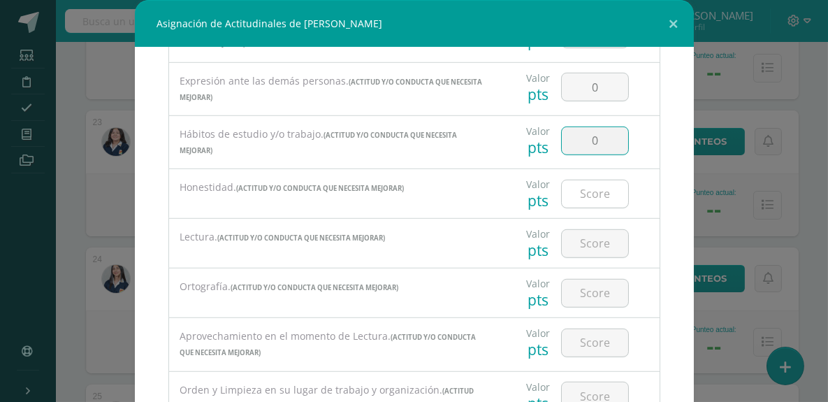
type input "0"
click at [583, 184] on input "number" at bounding box center [595, 193] width 66 height 27
type input "0"
click at [580, 233] on input "number" at bounding box center [595, 243] width 66 height 27
type input "0"
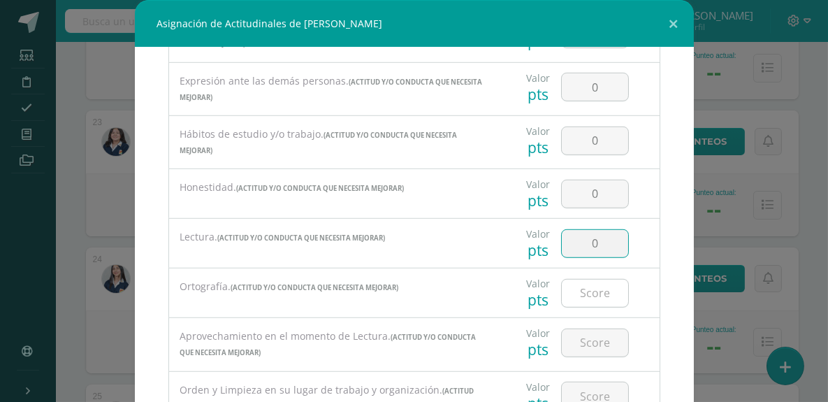
click at [579, 280] on input "number" at bounding box center [595, 293] width 66 height 27
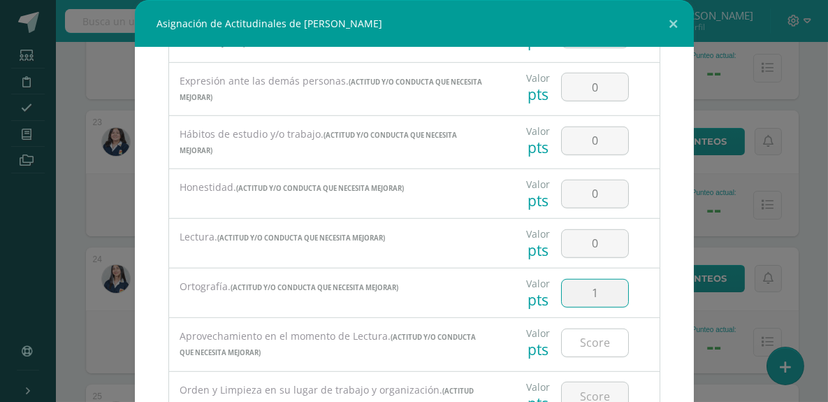
type input "1"
click at [575, 329] on input "number" at bounding box center [595, 342] width 66 height 27
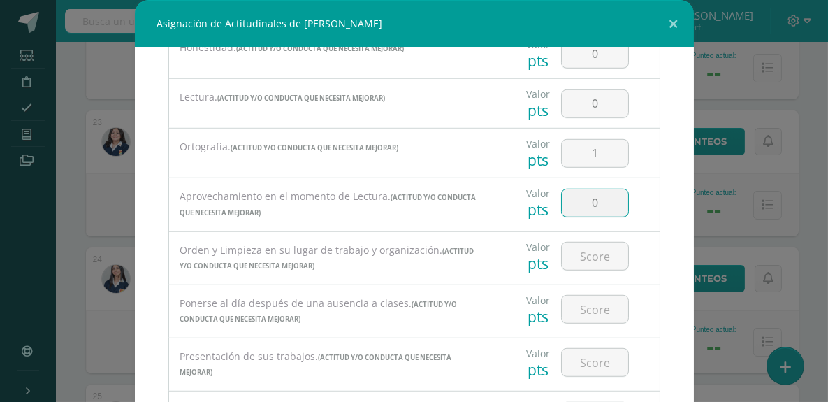
scroll to position [1935, 0]
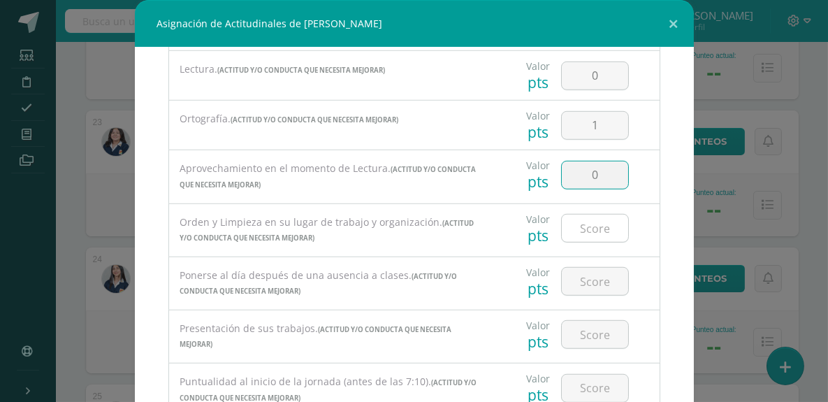
type input "0"
click at [587, 217] on input "number" at bounding box center [595, 228] width 66 height 27
type input "0"
click at [581, 273] on input "number" at bounding box center [595, 281] width 66 height 27
type input "0"
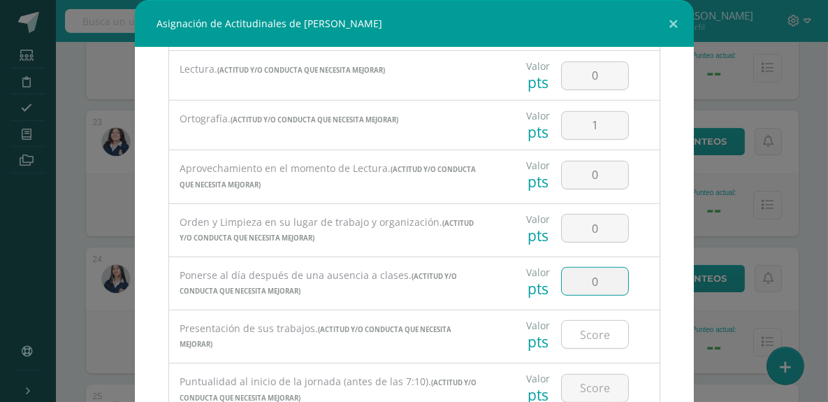
click at [582, 321] on input "number" at bounding box center [595, 334] width 66 height 27
type input "0"
click at [586, 375] on input "number" at bounding box center [595, 388] width 66 height 27
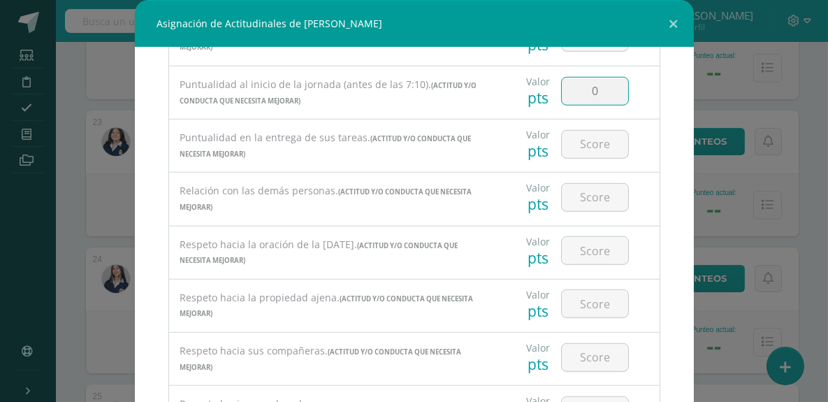
scroll to position [2280, 0]
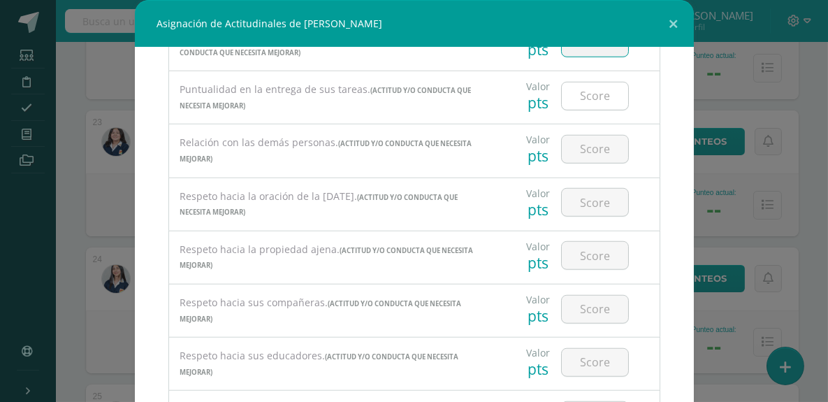
type input "0"
click at [585, 84] on input "number" at bounding box center [595, 95] width 66 height 27
type input "0"
click at [585, 136] on input "number" at bounding box center [595, 149] width 66 height 27
type input "0"
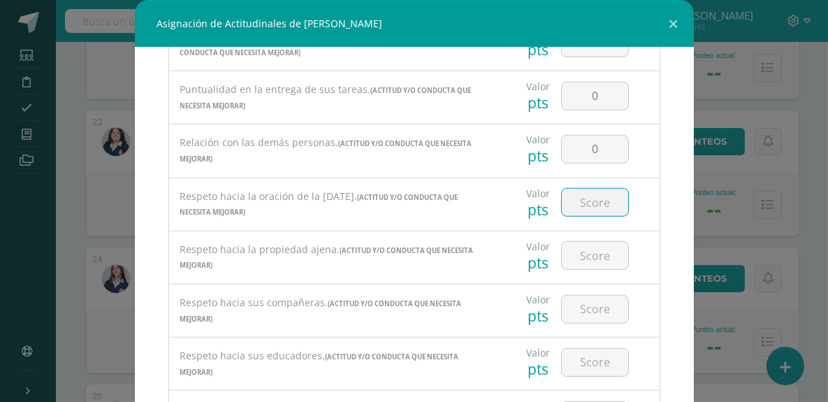
click at [583, 199] on input "number" at bounding box center [595, 202] width 66 height 27
type input "0"
click at [584, 231] on div at bounding box center [595, 255] width 79 height 49
click at [584, 254] on input "number" at bounding box center [595, 255] width 66 height 27
type input "0"
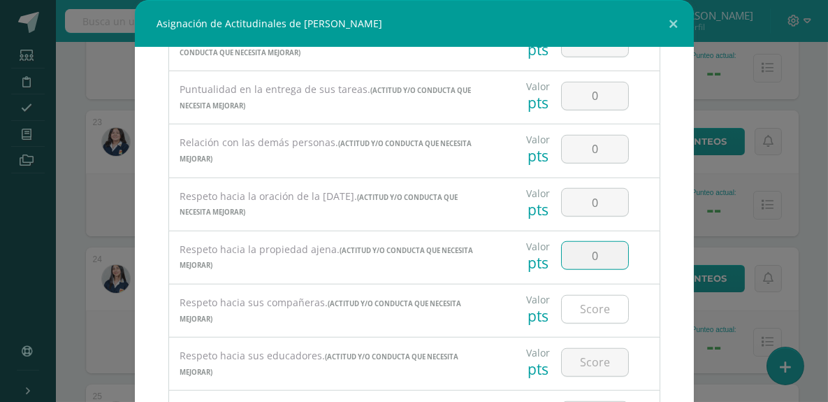
click at [583, 296] on input "number" at bounding box center [595, 309] width 66 height 27
type input "0"
click at [586, 350] on input "number" at bounding box center [595, 362] width 66 height 27
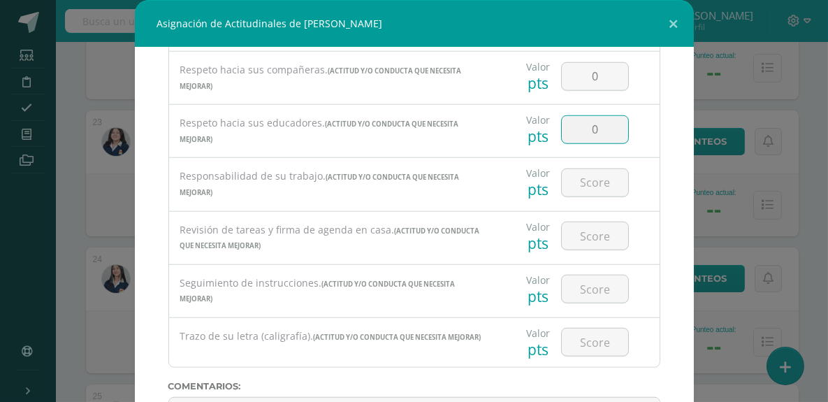
scroll to position [2540, 0]
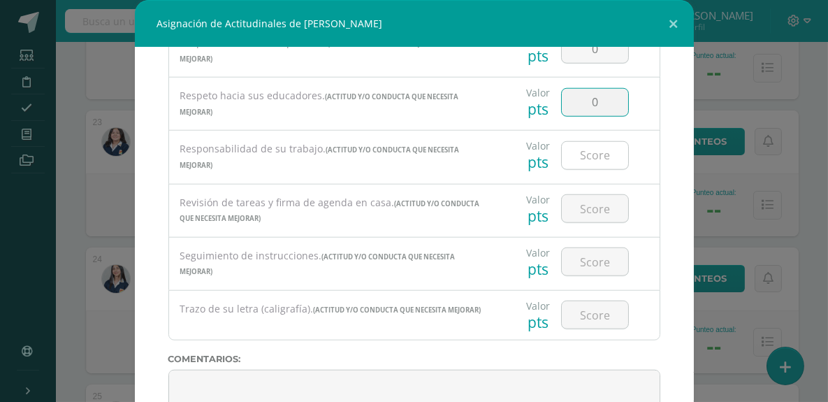
type input "0"
click at [568, 142] on input "number" at bounding box center [595, 155] width 66 height 27
type input "0"
click at [594, 195] on input "number" at bounding box center [595, 208] width 66 height 27
type input "0"
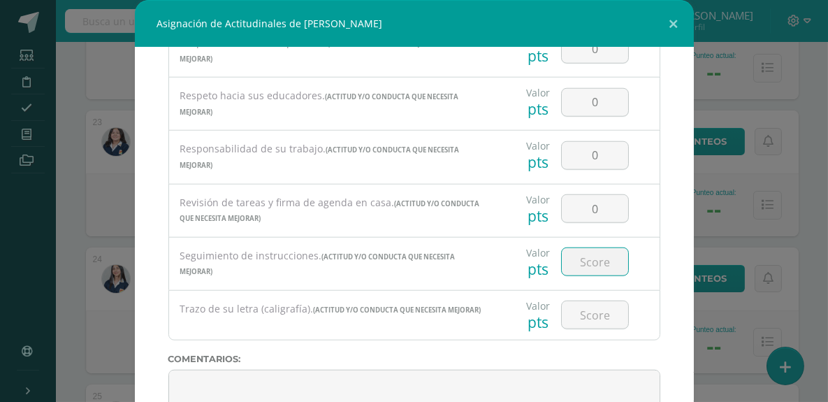
click at [585, 248] on input "number" at bounding box center [595, 261] width 66 height 27
type input "0"
click at [586, 301] on input "number" at bounding box center [595, 314] width 66 height 27
type input "0"
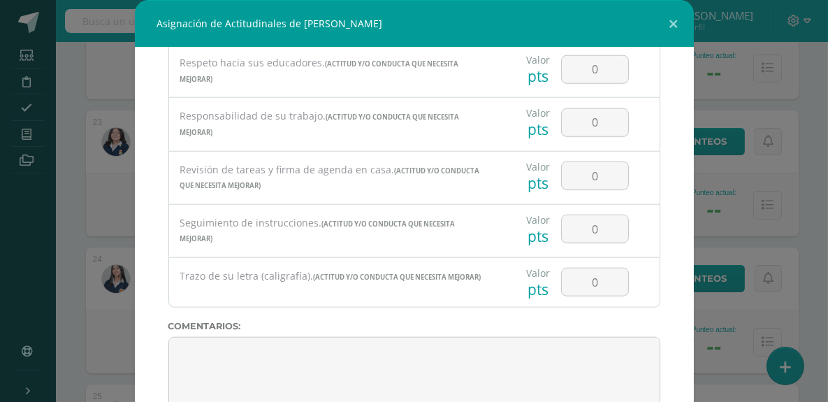
scroll to position [2583, 0]
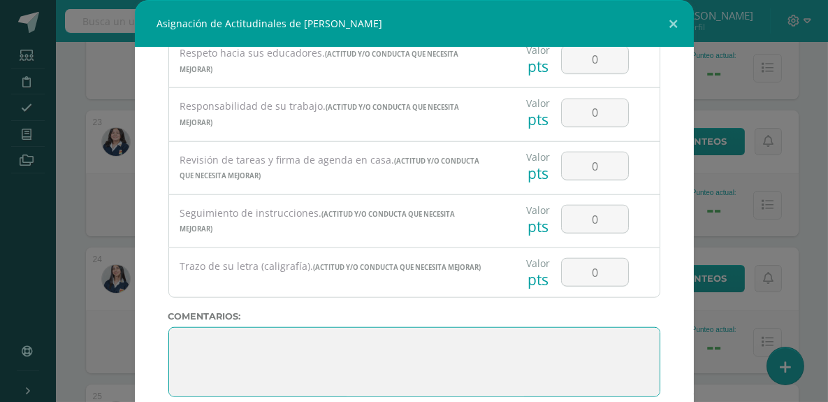
click at [189, 327] on textarea at bounding box center [414, 362] width 492 height 70
paste textarea "“Estudiar te hace grande, y ganar el año te hace increíble”. Un año más que ter…"
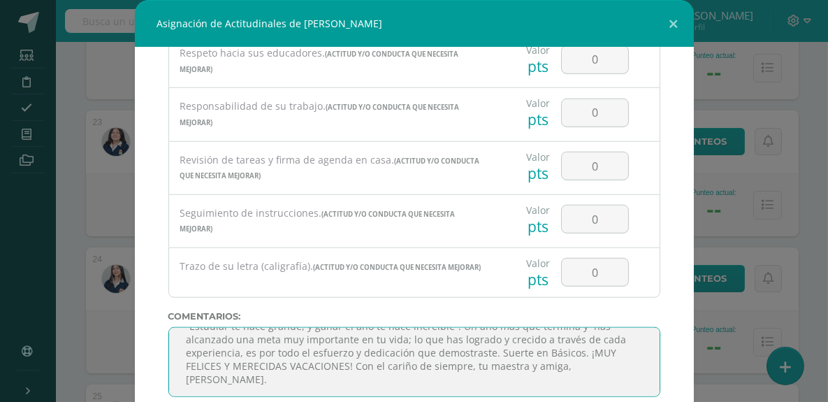
scroll to position [0, 0]
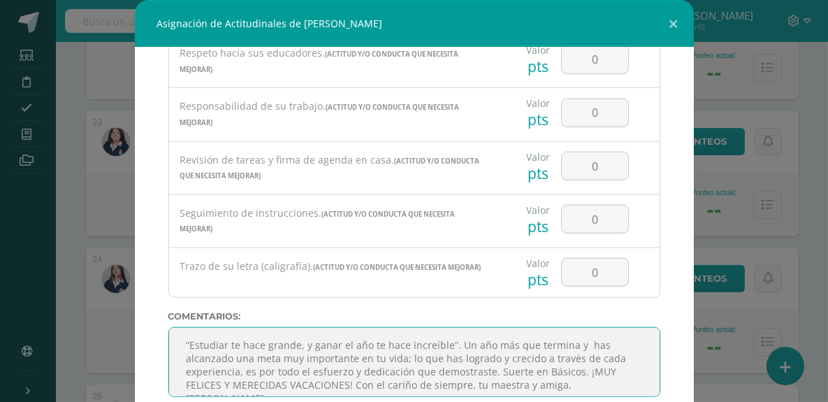
type textarea "“Estudiar te hace grande, y ganar el año te hace increíble”. Un año más que ter…"
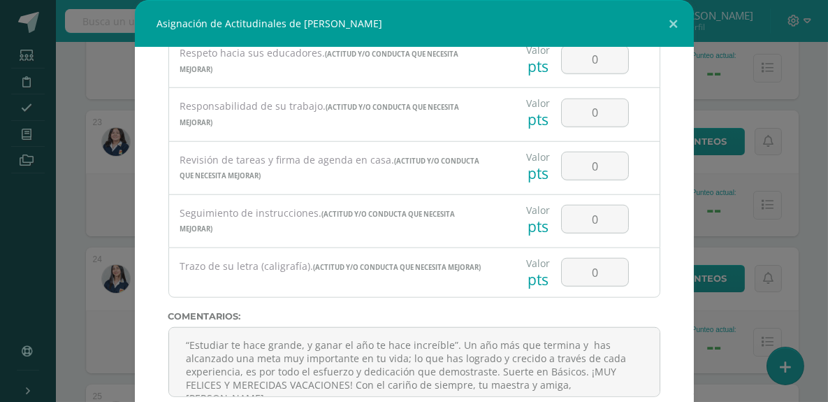
click at [656, 328] on div "Todas las Categorias Todas las Categorias ACTITUD Y/O CONDUCTA POSITIVA ACTITUD…" at bounding box center [414, 227] width 559 height 359
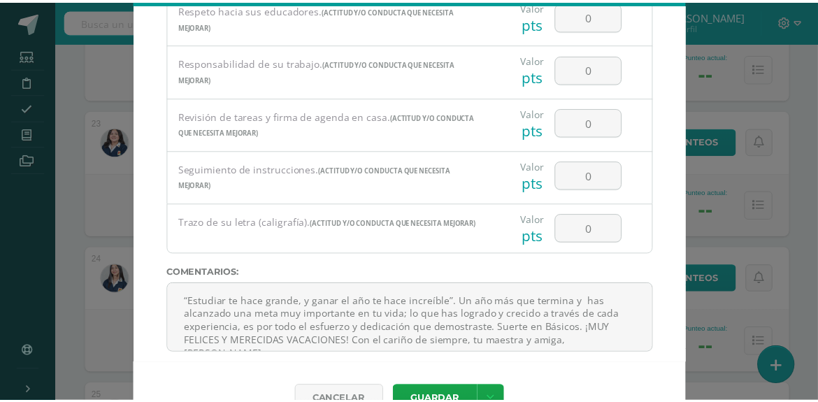
scroll to position [77, 0]
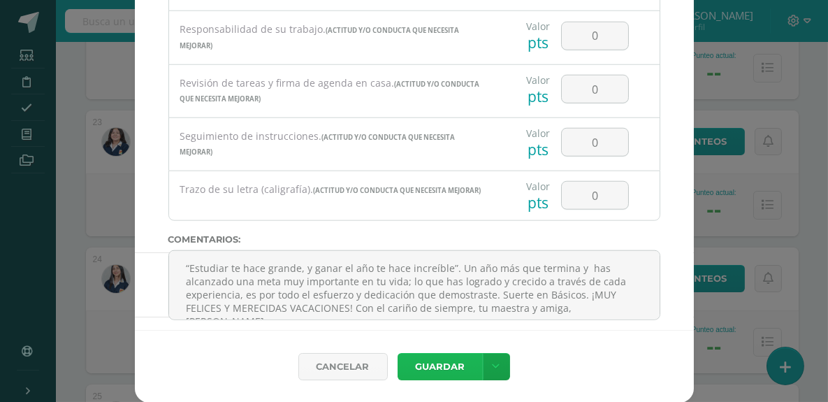
click at [441, 367] on button "Guardar" at bounding box center [440, 366] width 85 height 27
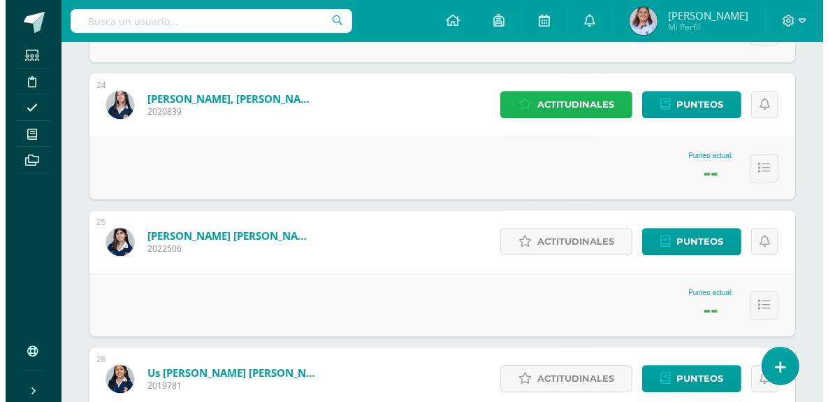
scroll to position [3429, 0]
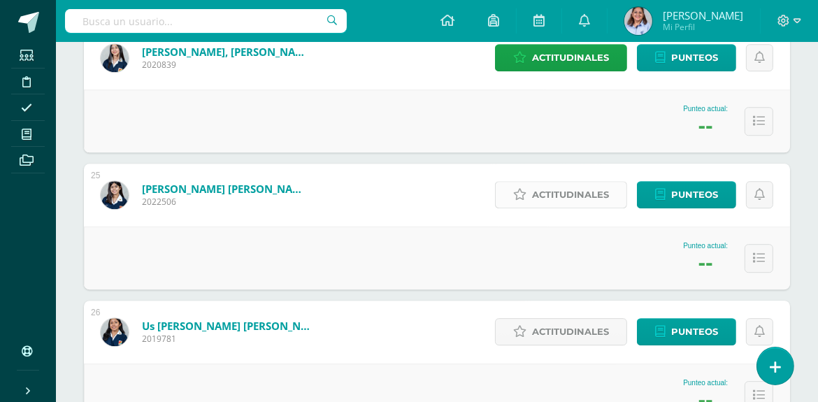
click at [552, 198] on span "Actitudinales" at bounding box center [570, 195] width 77 height 26
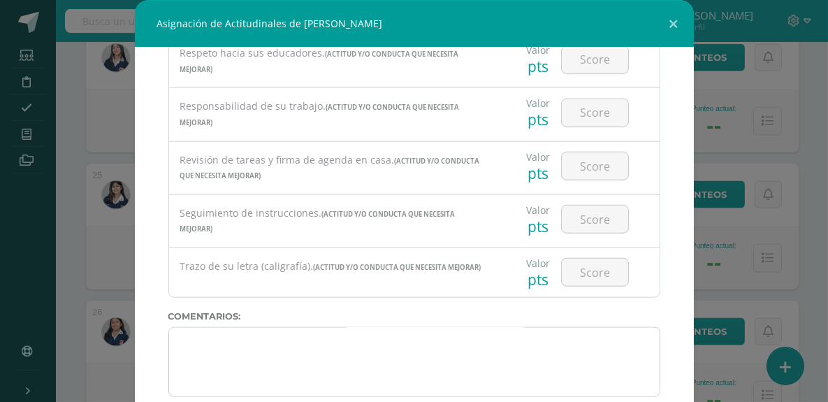
scroll to position [114, 0]
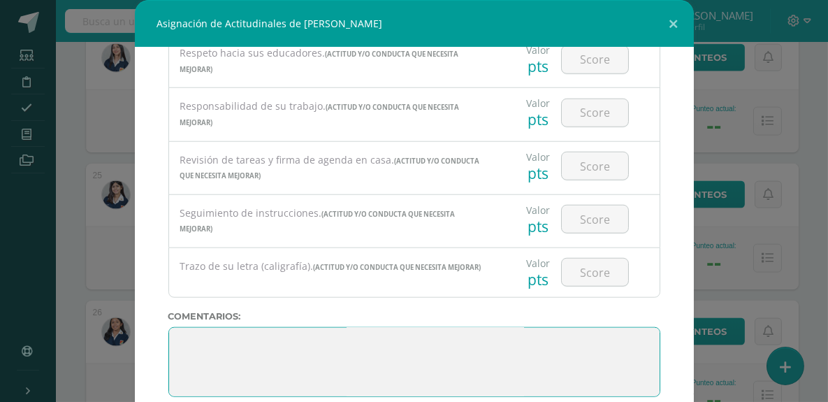
click at [180, 327] on textarea at bounding box center [414, 362] width 492 height 70
drag, startPoint x: 190, startPoint y: 319, endPoint x: 188, endPoint y: 326, distance: 8.0
click at [188, 327] on textarea at bounding box center [414, 362] width 492 height 70
